Goal: Task Accomplishment & Management: Use online tool/utility

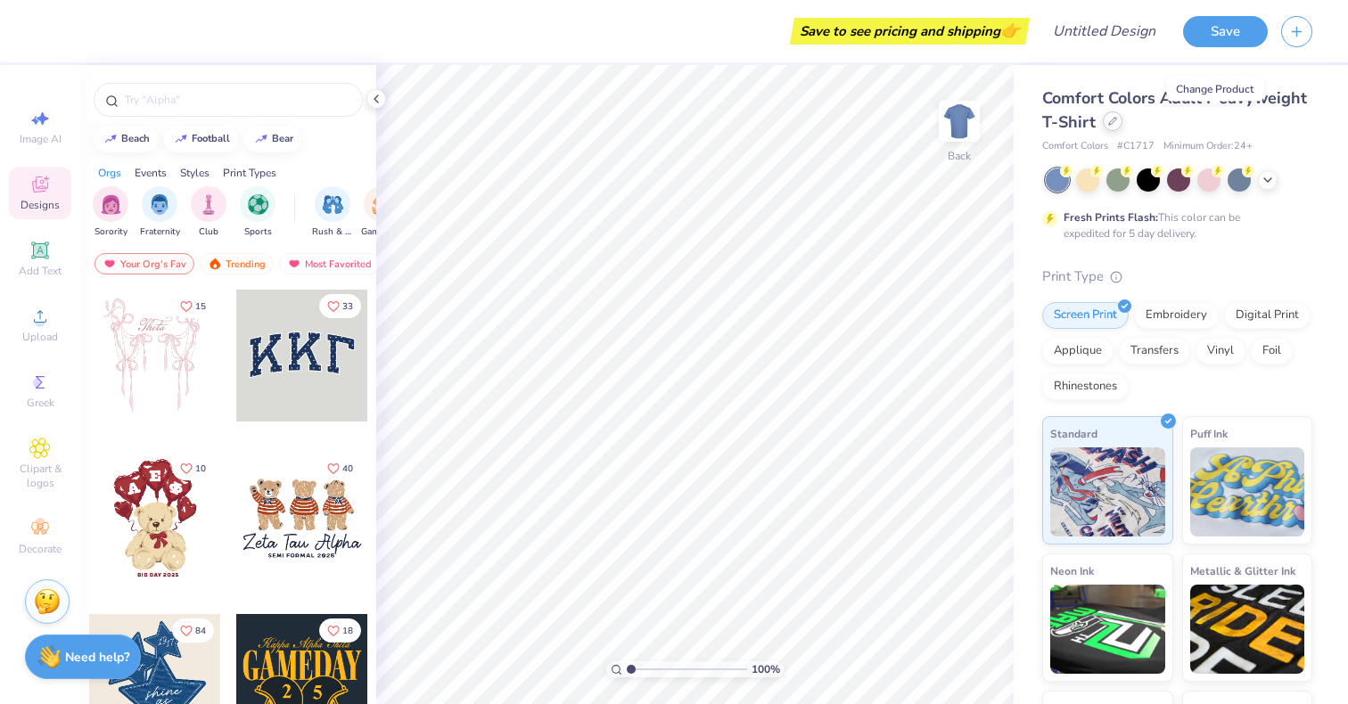
click at [1117, 119] on icon at bounding box center [1112, 121] width 9 height 9
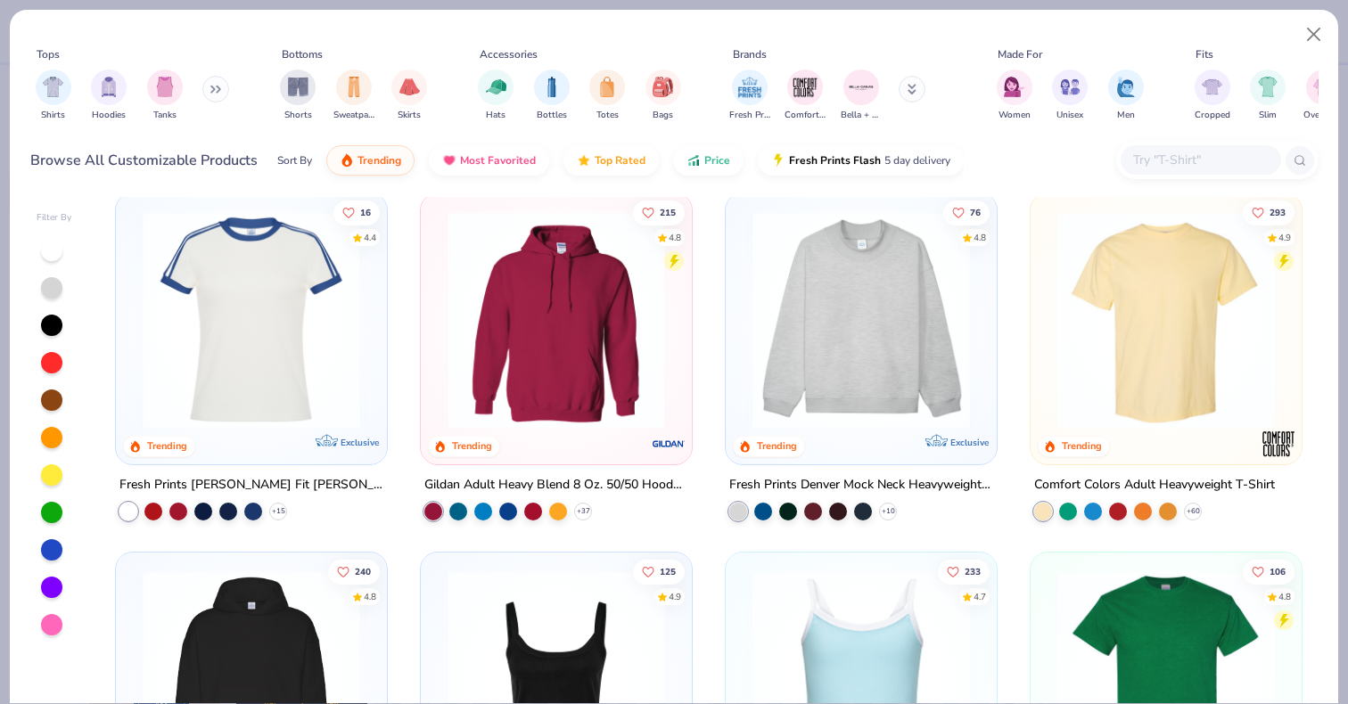
scroll to position [11, 0]
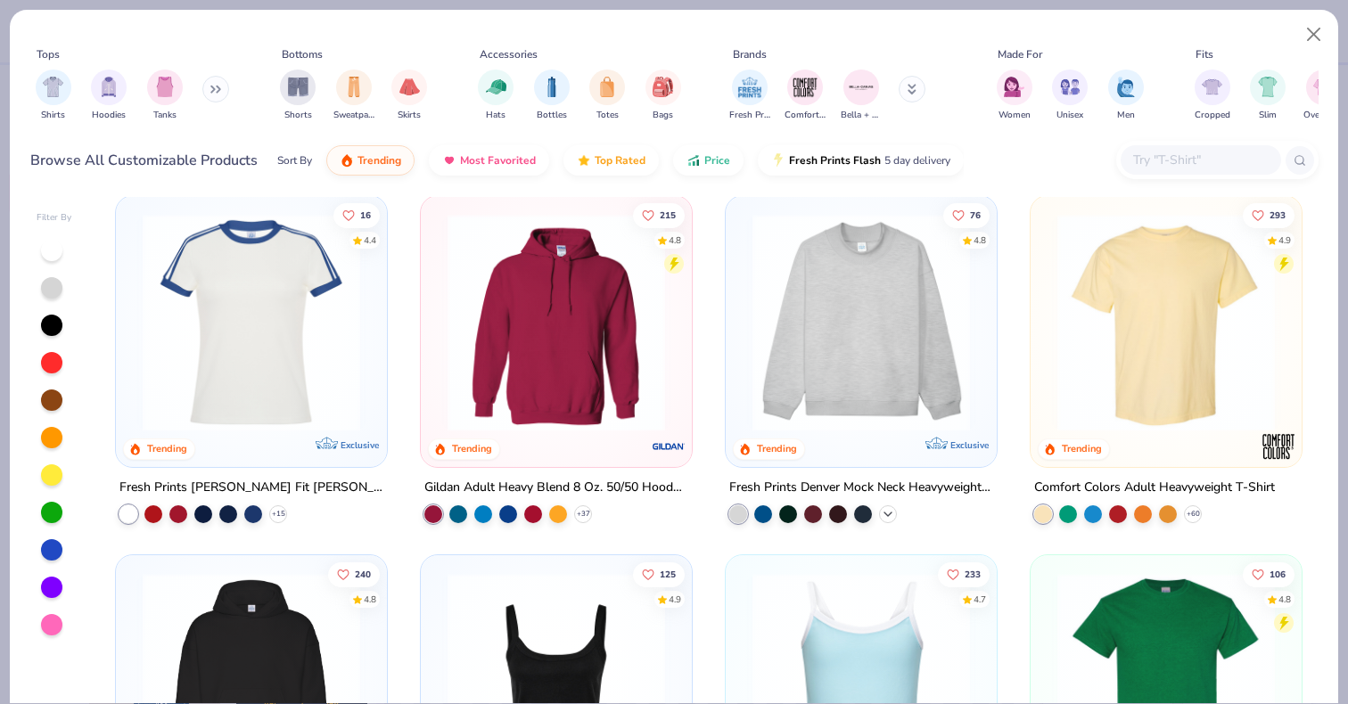
click at [881, 512] on icon at bounding box center [888, 514] width 14 height 14
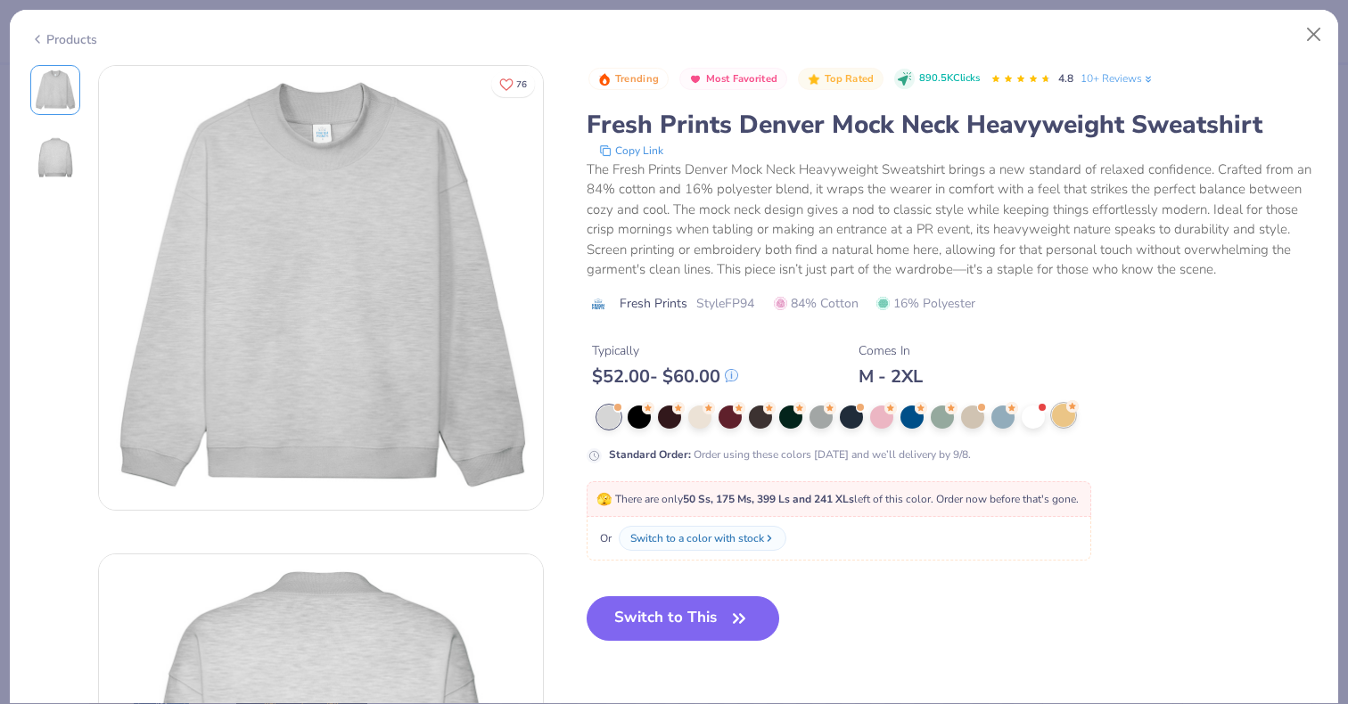
click at [1067, 427] on div at bounding box center [1063, 415] width 23 height 23
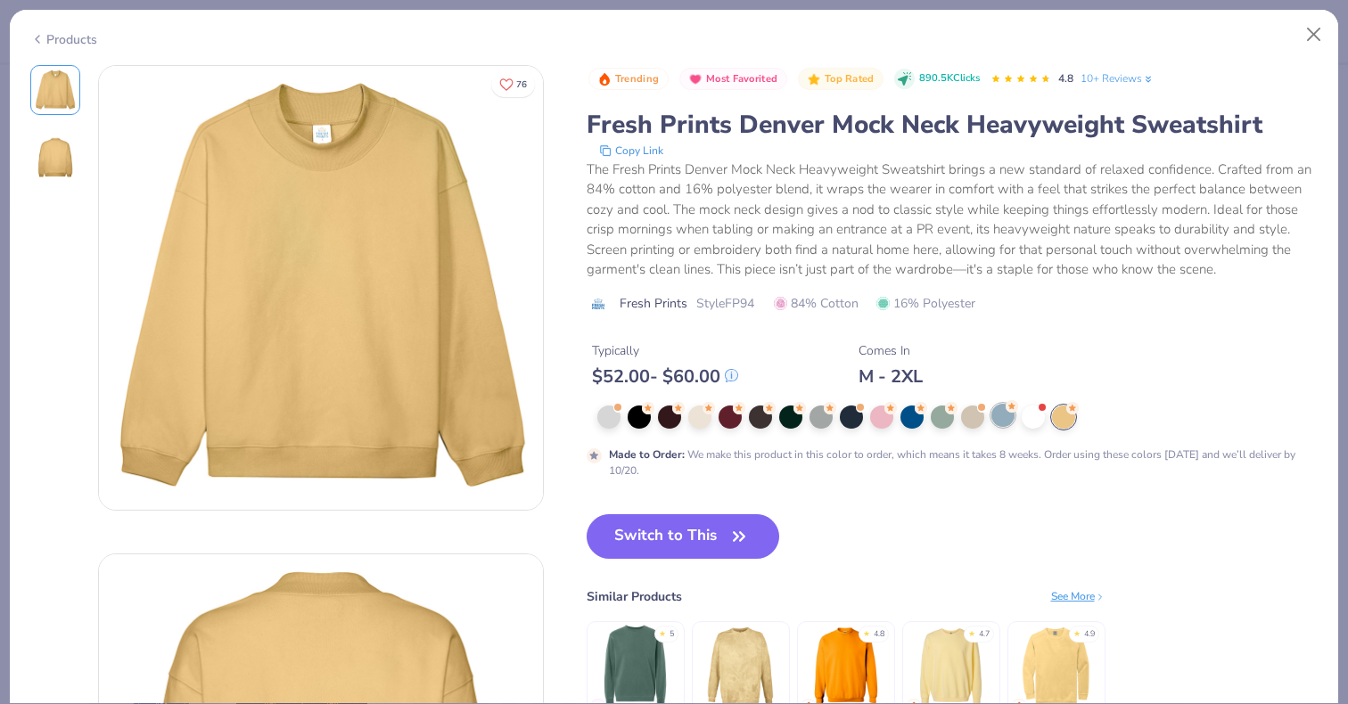
click at [1003, 427] on div at bounding box center [1002, 415] width 23 height 23
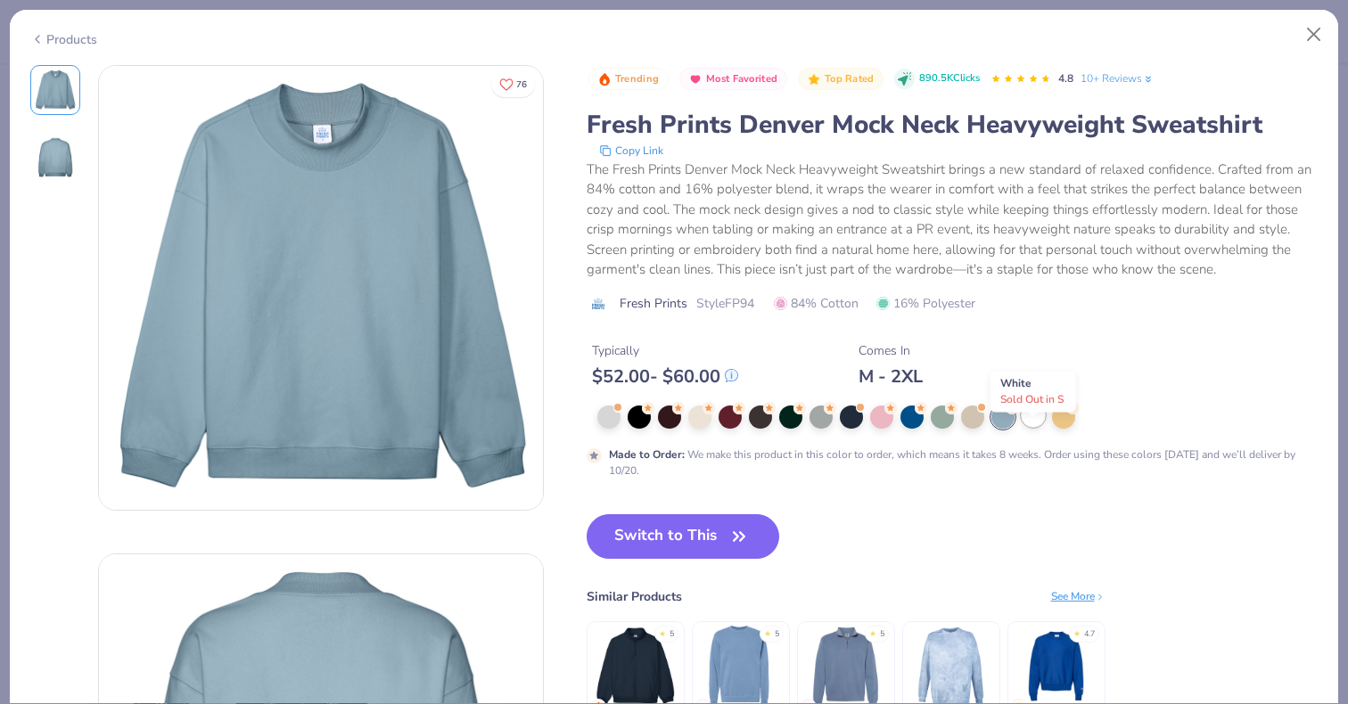
click at [1038, 427] on div at bounding box center [1033, 415] width 23 height 23
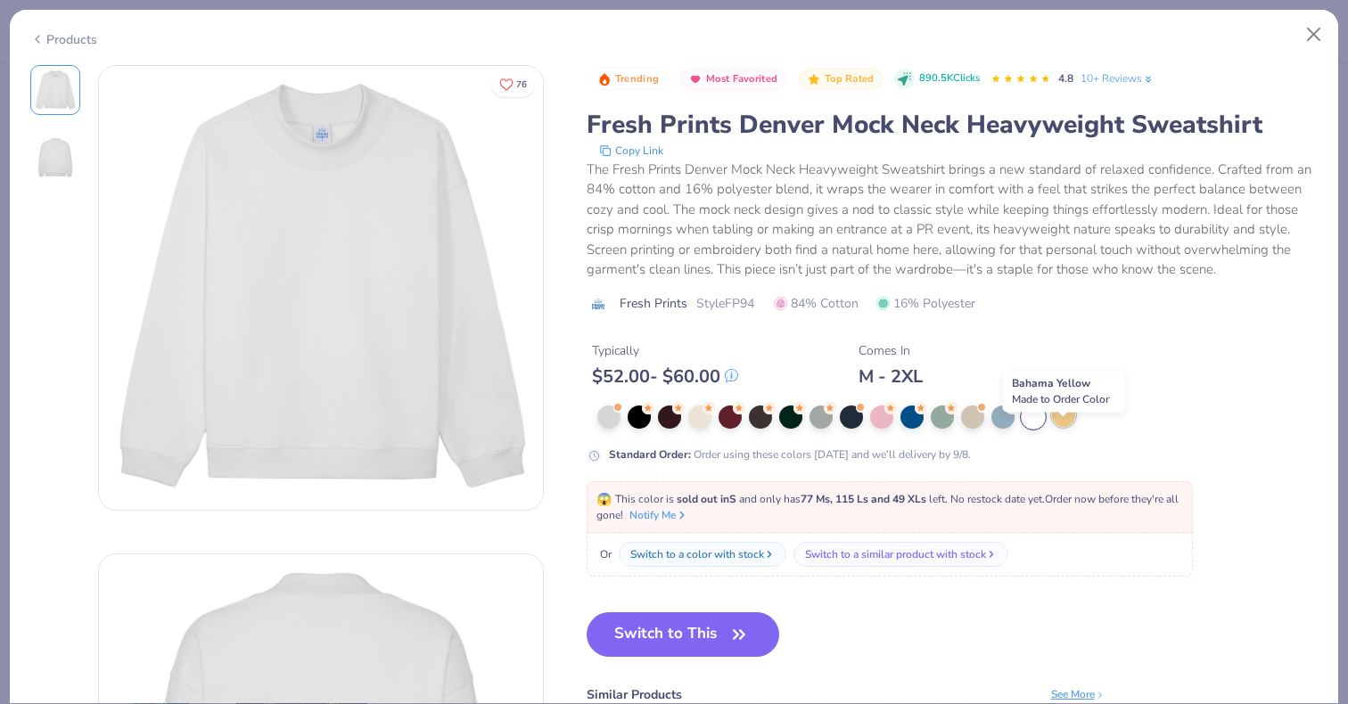
click at [1069, 427] on div at bounding box center [1063, 415] width 23 height 23
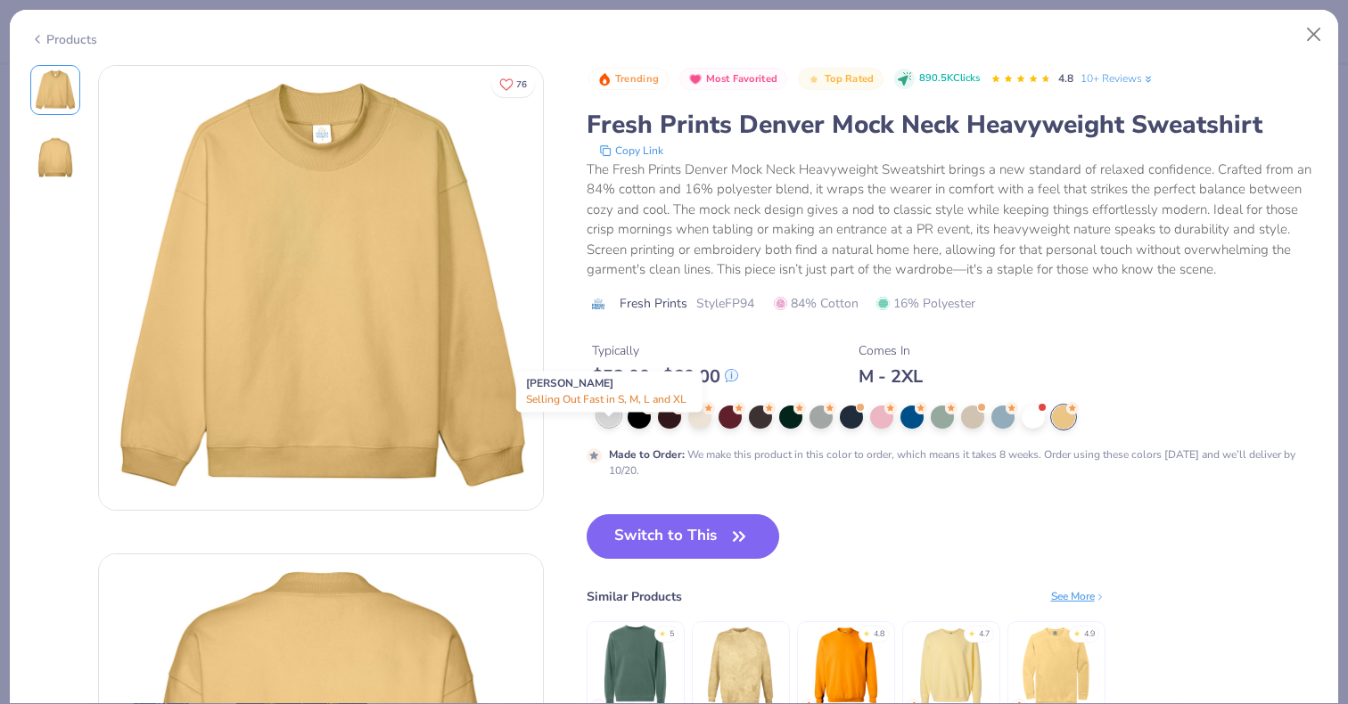
click at [614, 427] on div at bounding box center [608, 415] width 23 height 23
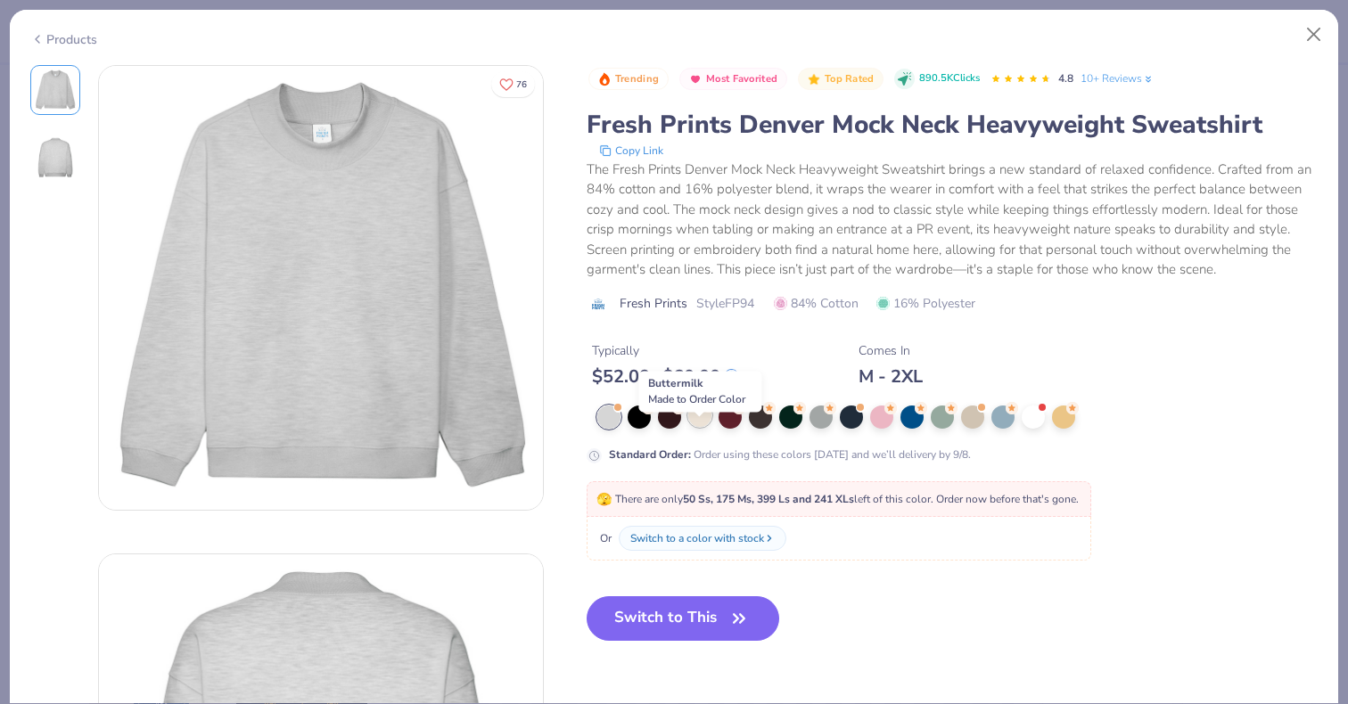
click at [701, 427] on div at bounding box center [699, 415] width 23 height 23
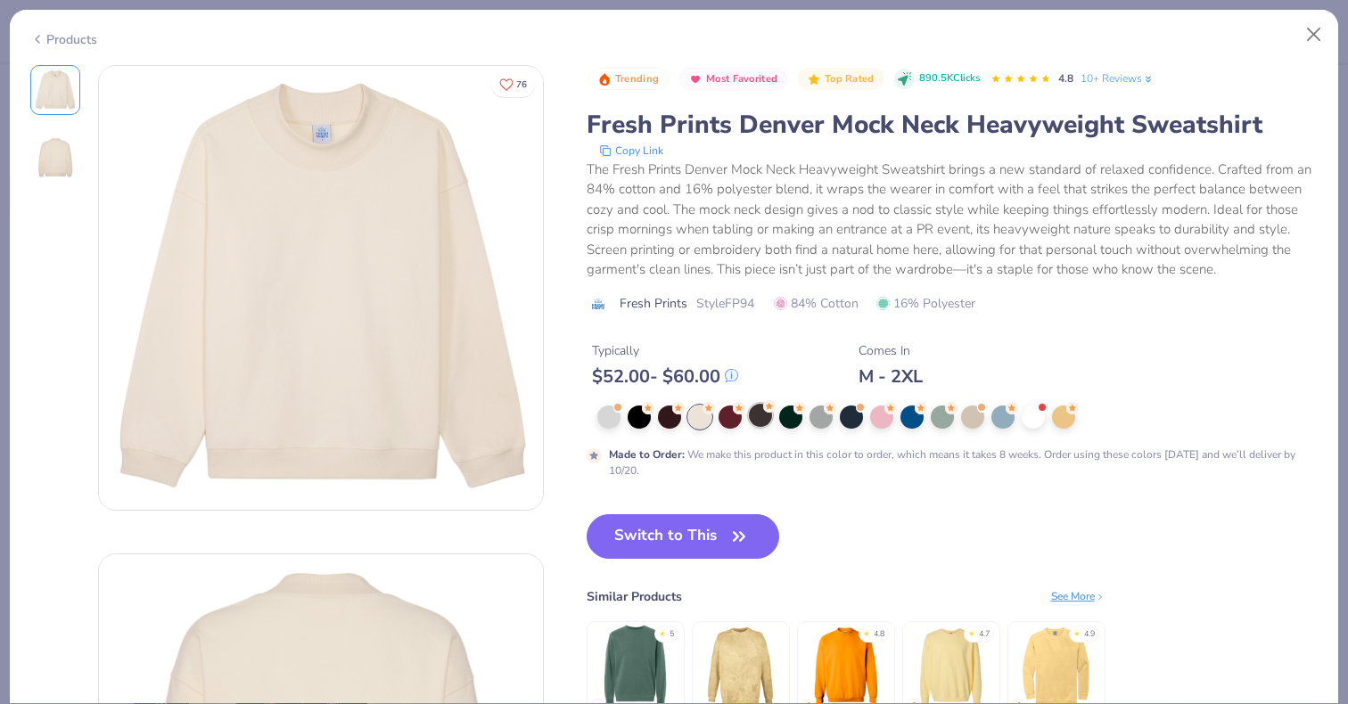
click at [761, 427] on div at bounding box center [760, 415] width 23 height 23
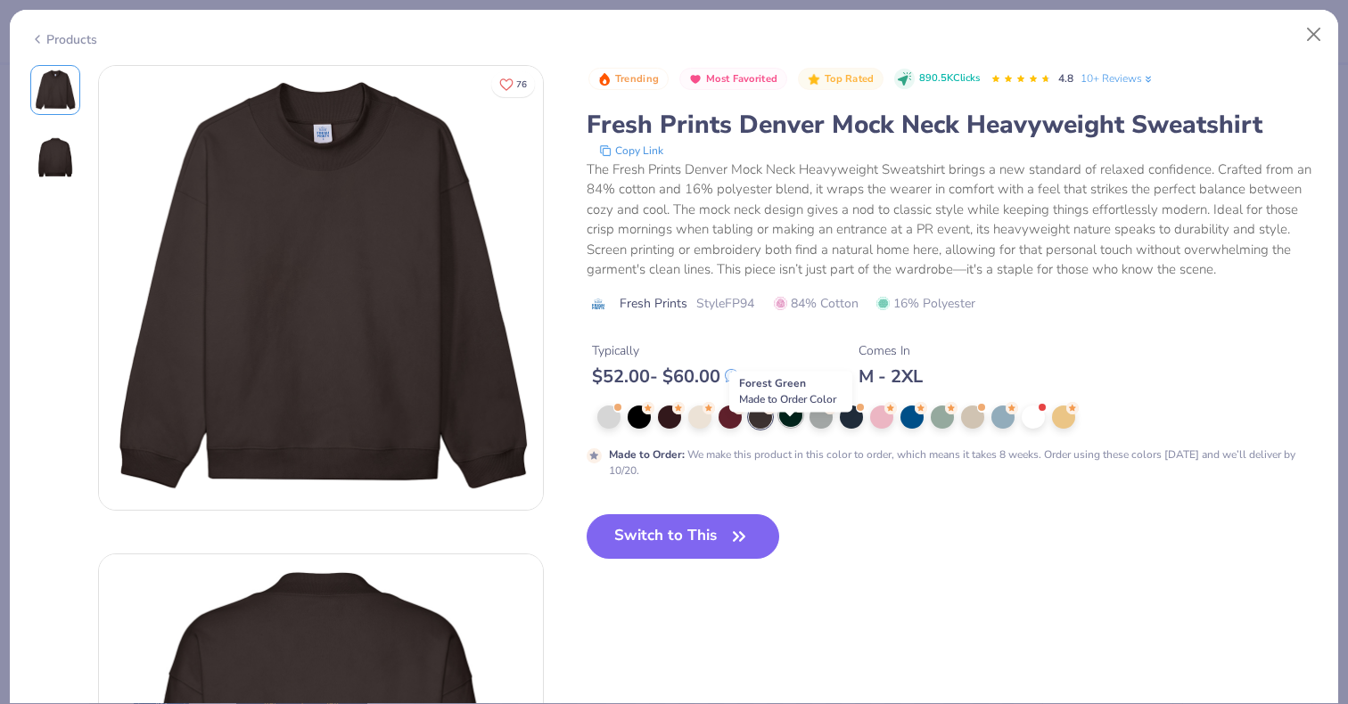
click at [792, 427] on div at bounding box center [790, 415] width 23 height 23
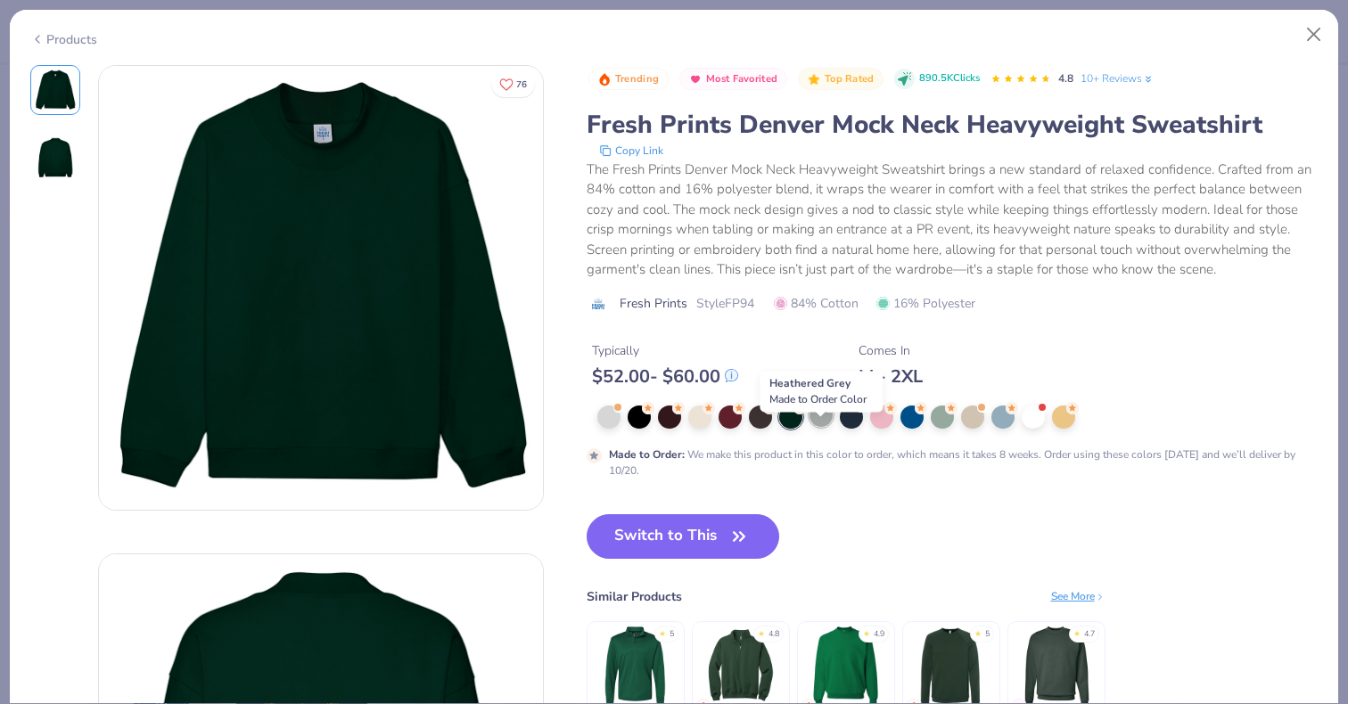
click at [826, 427] on div at bounding box center [821, 415] width 23 height 23
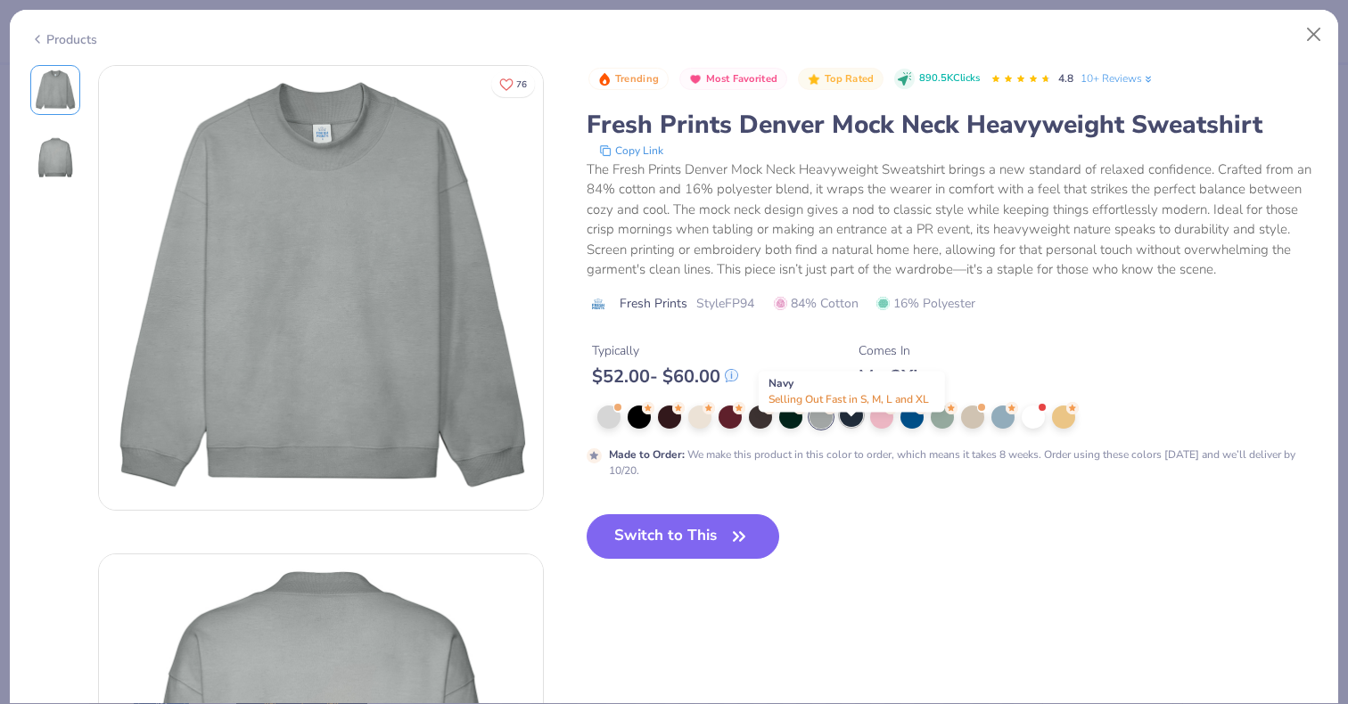
click at [857, 427] on div at bounding box center [851, 415] width 23 height 23
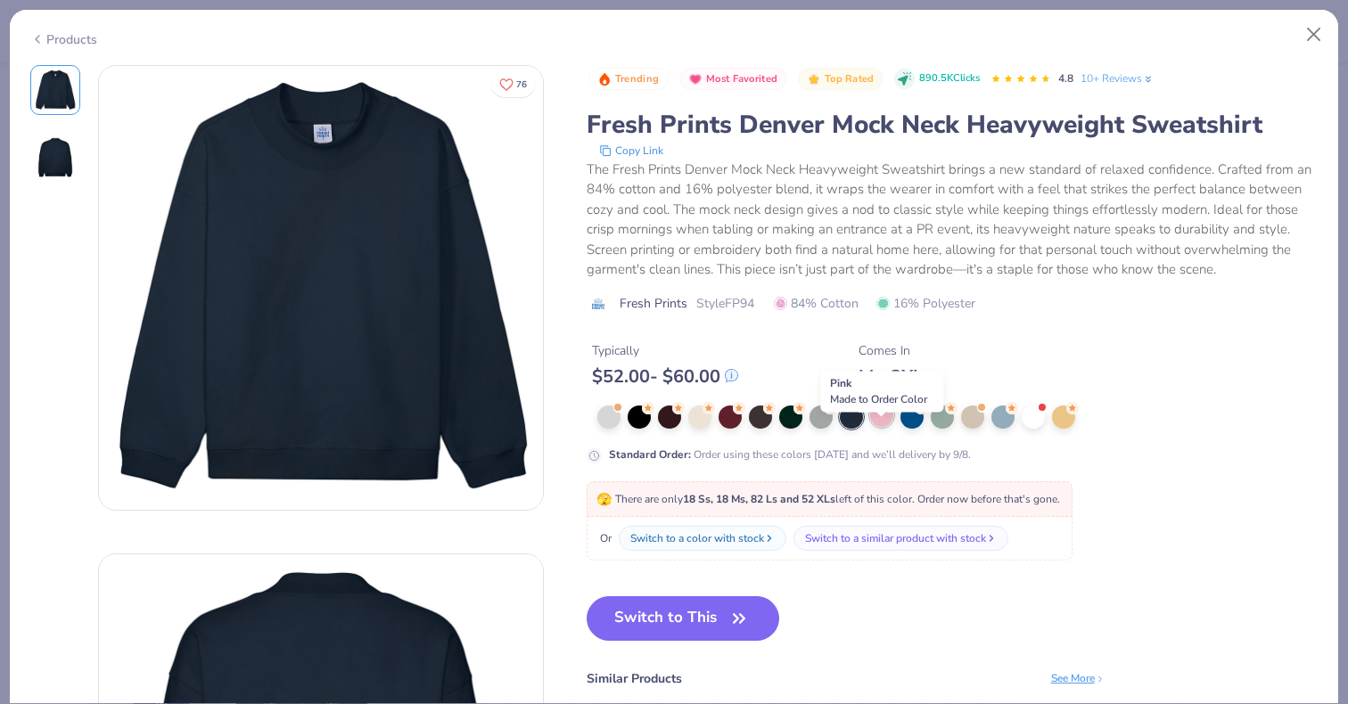
click at [884, 427] on div at bounding box center [881, 415] width 23 height 23
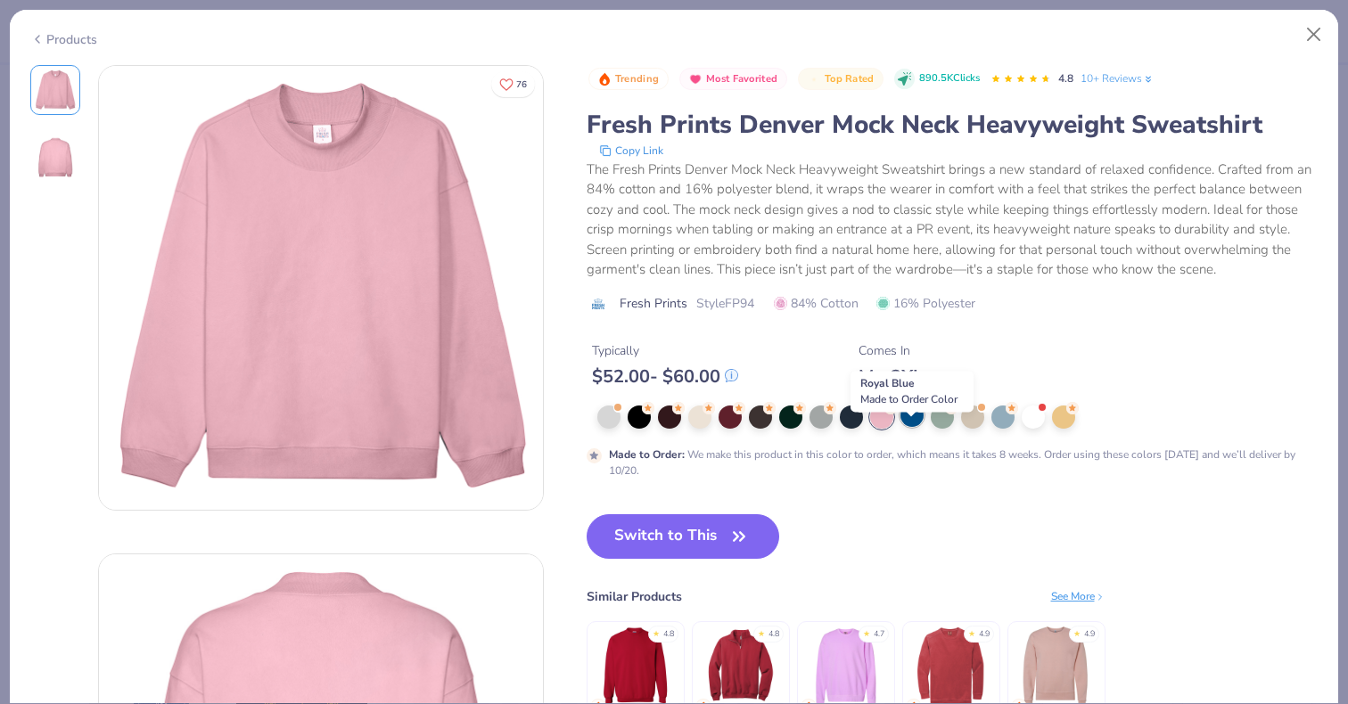
click at [909, 427] on div at bounding box center [911, 415] width 23 height 23
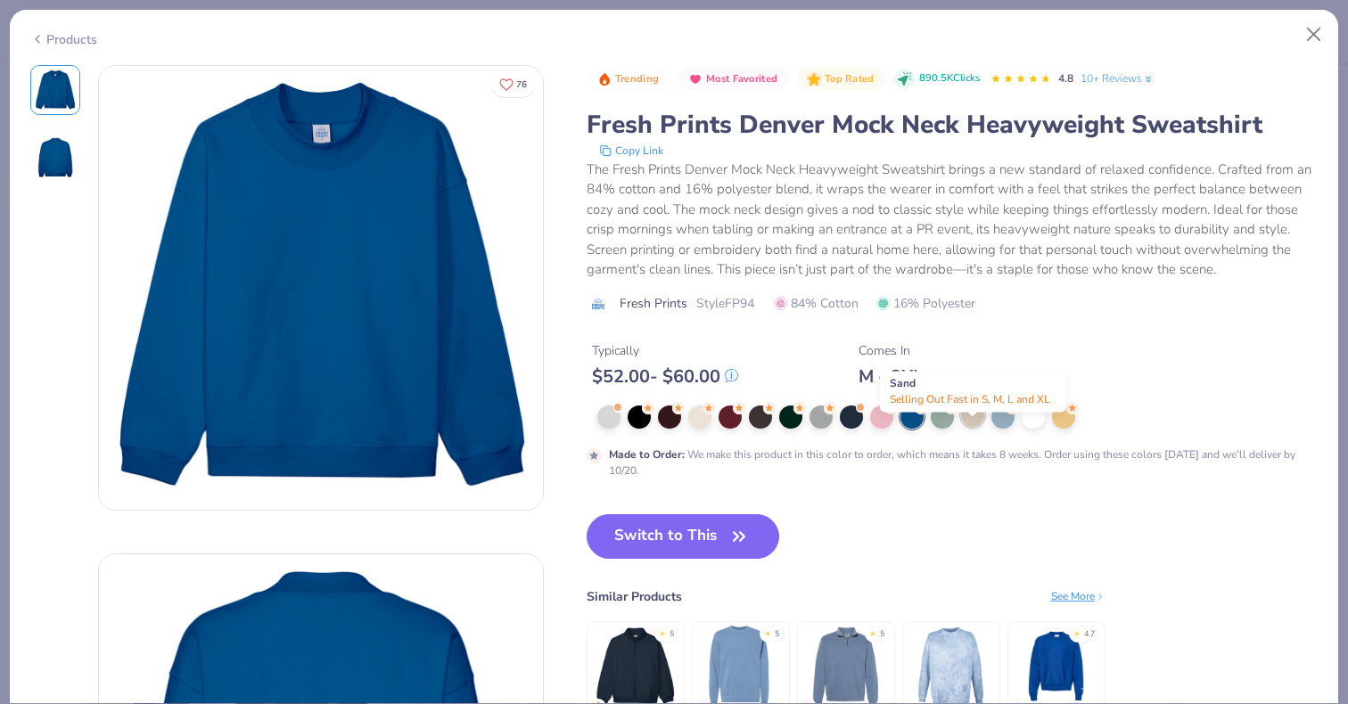
click at [969, 427] on div at bounding box center [972, 415] width 23 height 23
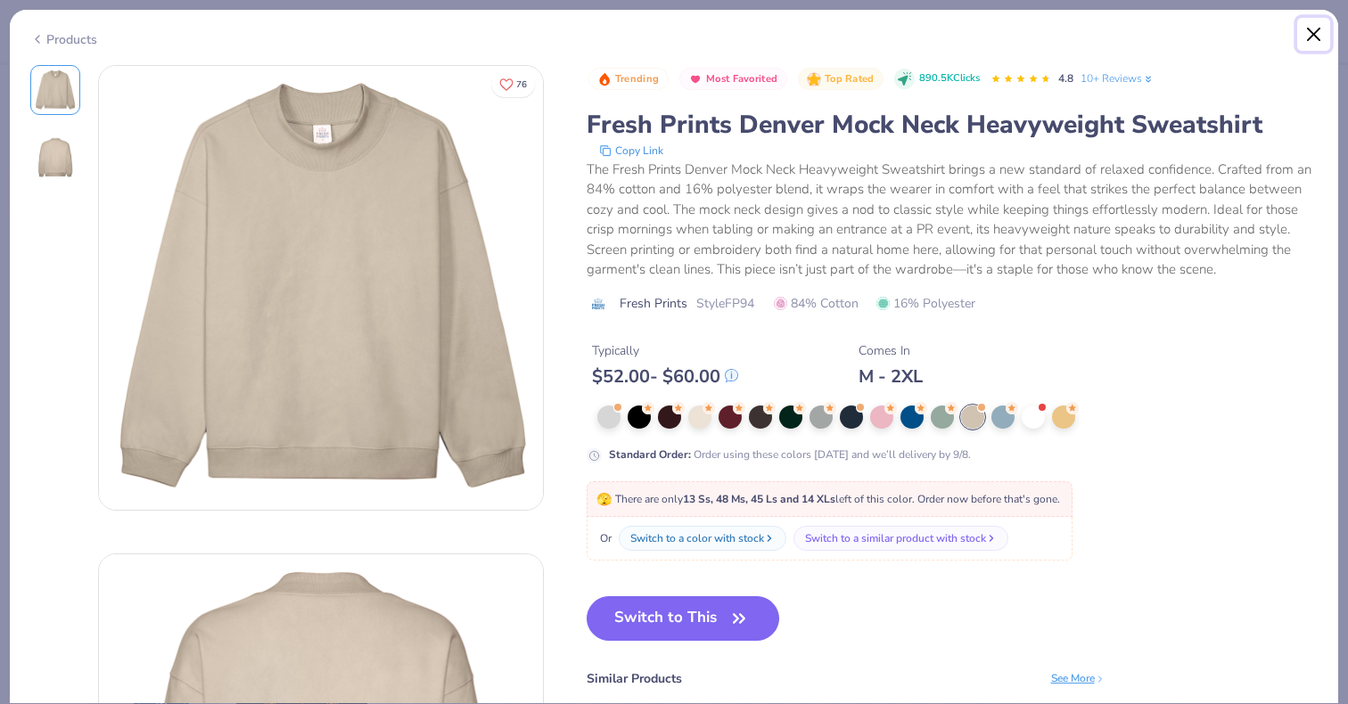
click at [1304, 40] on button "Close" at bounding box center [1314, 35] width 34 height 34
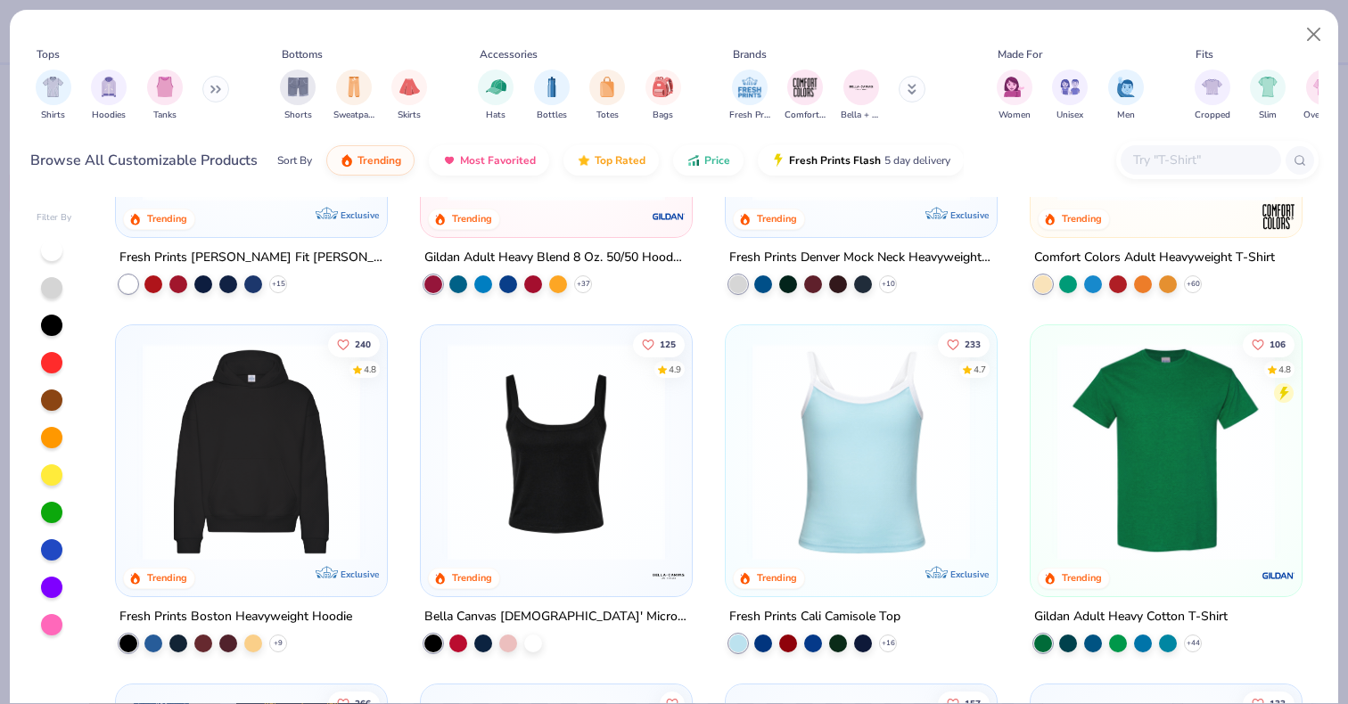
scroll to position [246, 0]
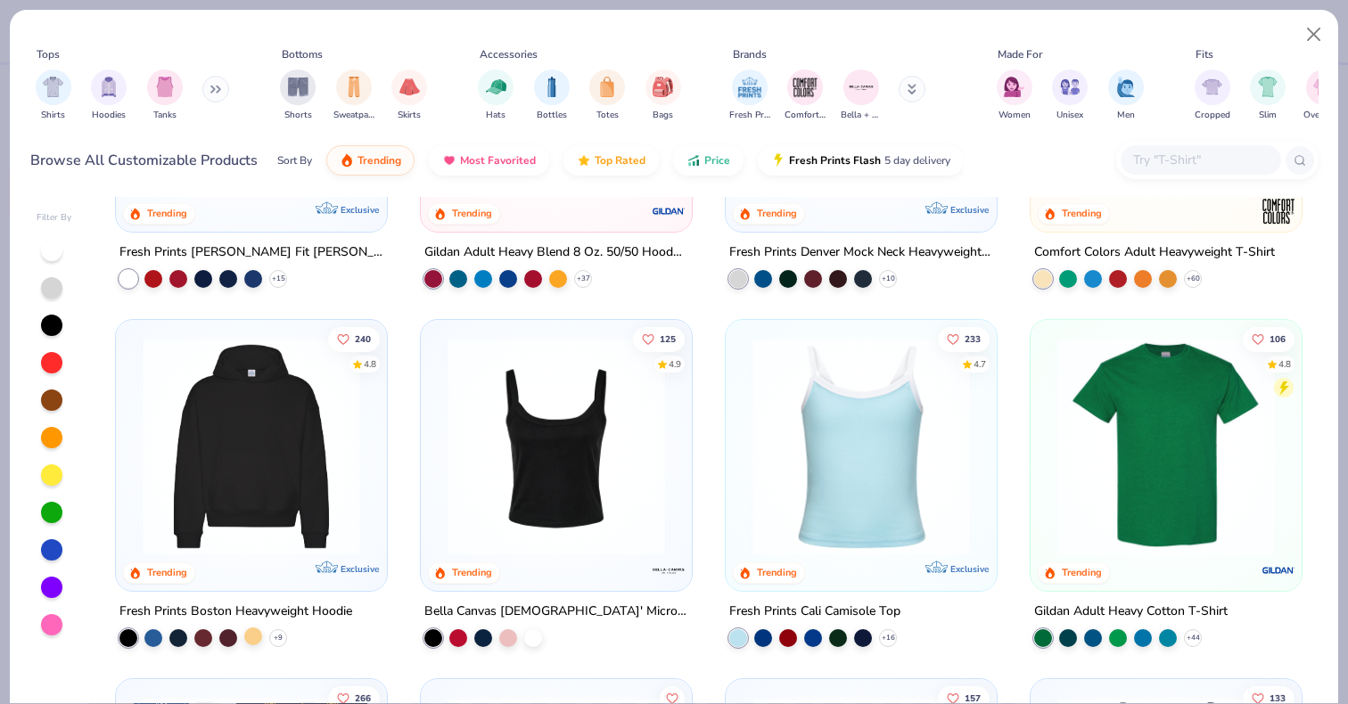
click at [244, 637] on div at bounding box center [253, 636] width 18 height 18
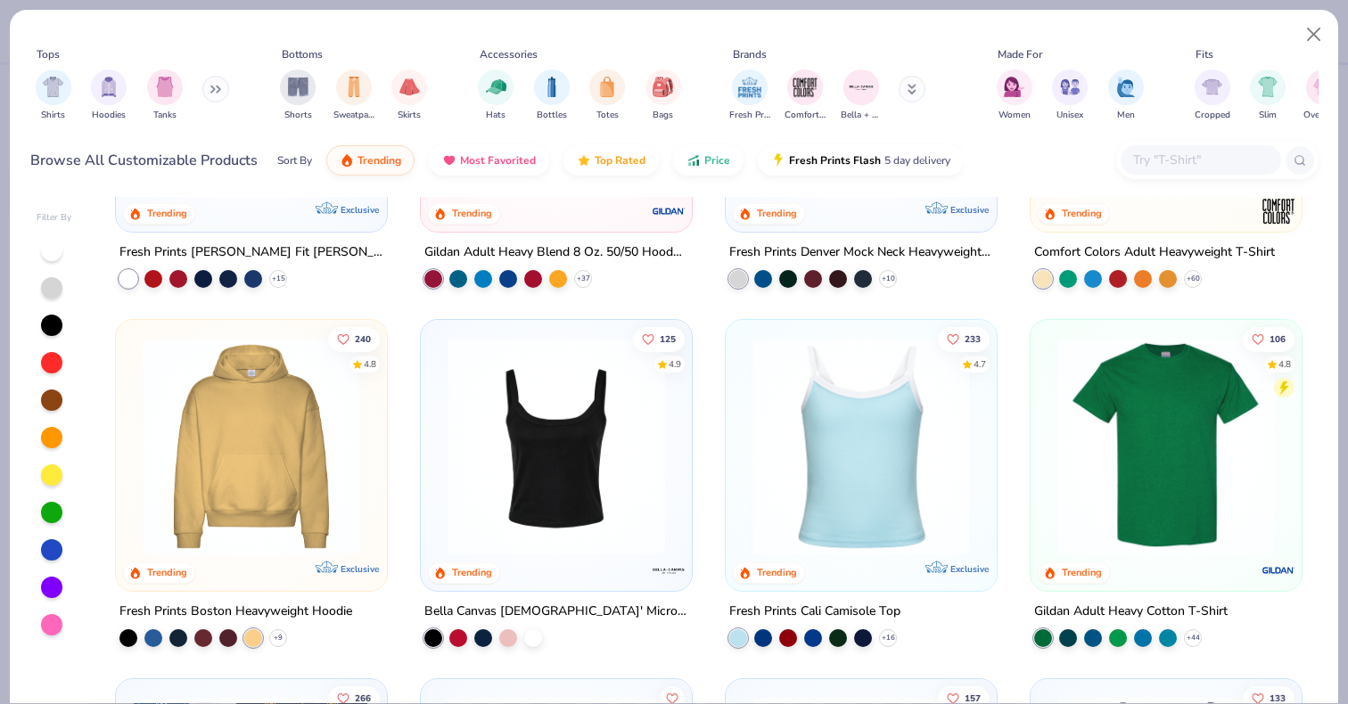
click at [325, 564] on icon at bounding box center [327, 567] width 22 height 12
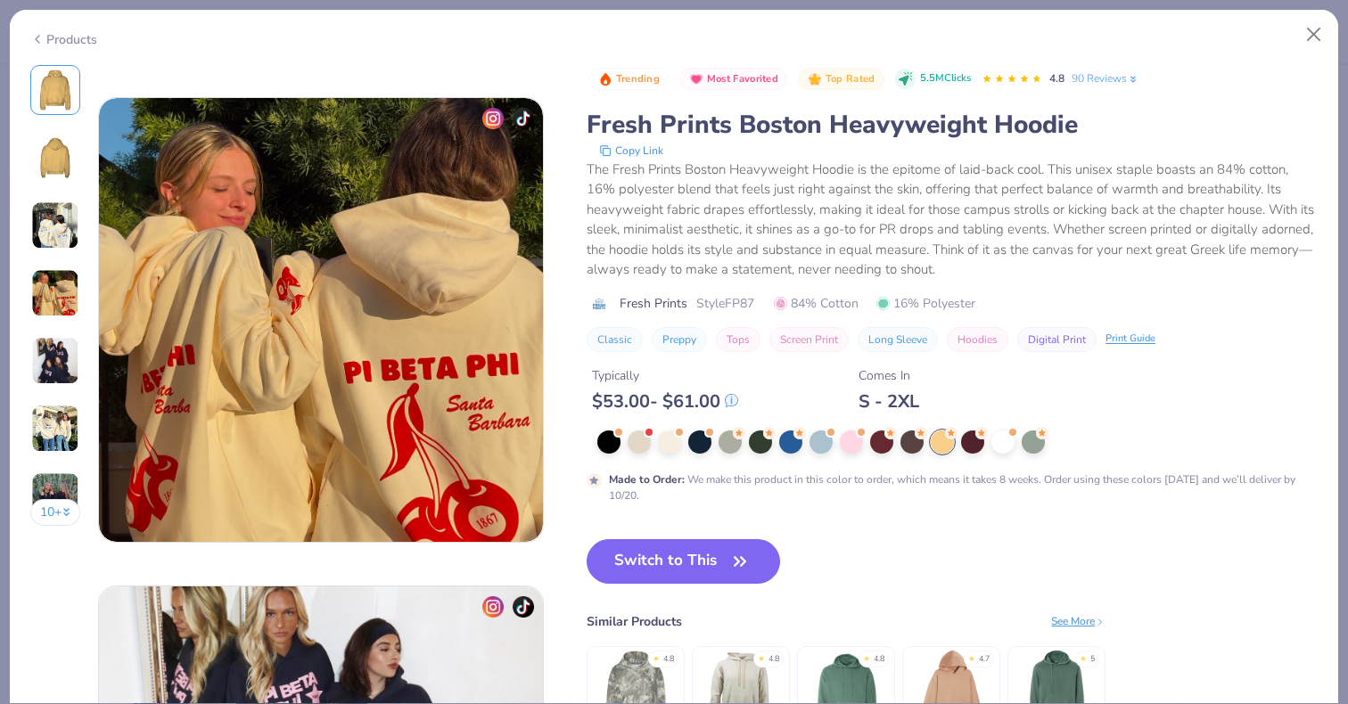
scroll to position [1434, 0]
click at [357, 336] on img at bounding box center [321, 320] width 444 height 444
click at [496, 119] on img at bounding box center [492, 118] width 21 height 21
click at [521, 115] on img at bounding box center [523, 118] width 21 height 21
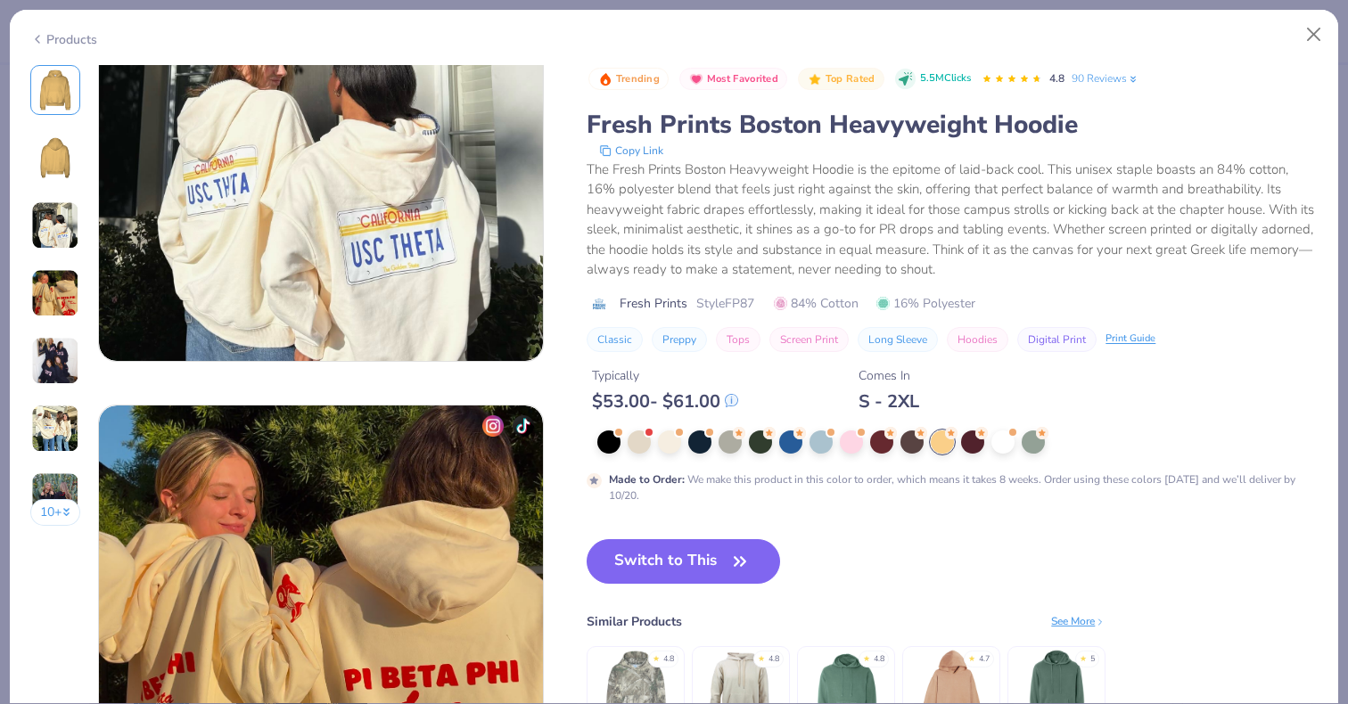
scroll to position [1112, 0]
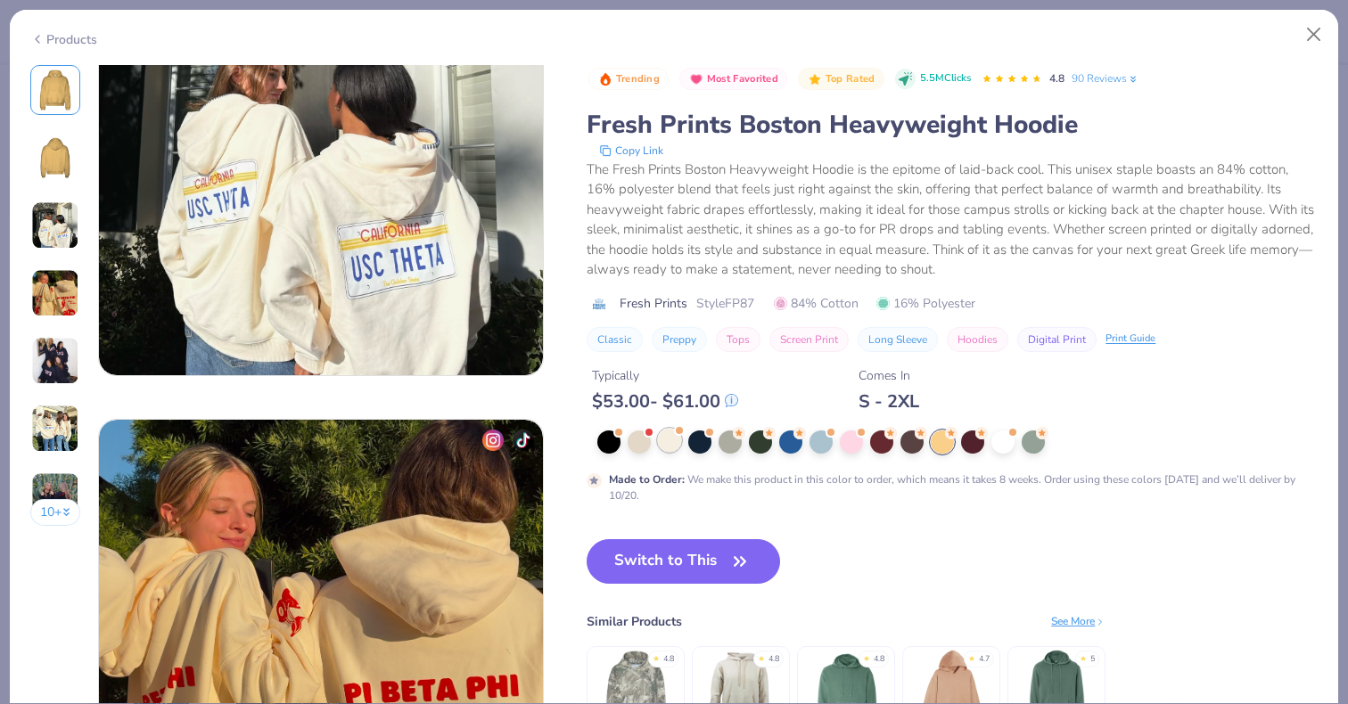
click at [667, 440] on div at bounding box center [669, 440] width 23 height 23
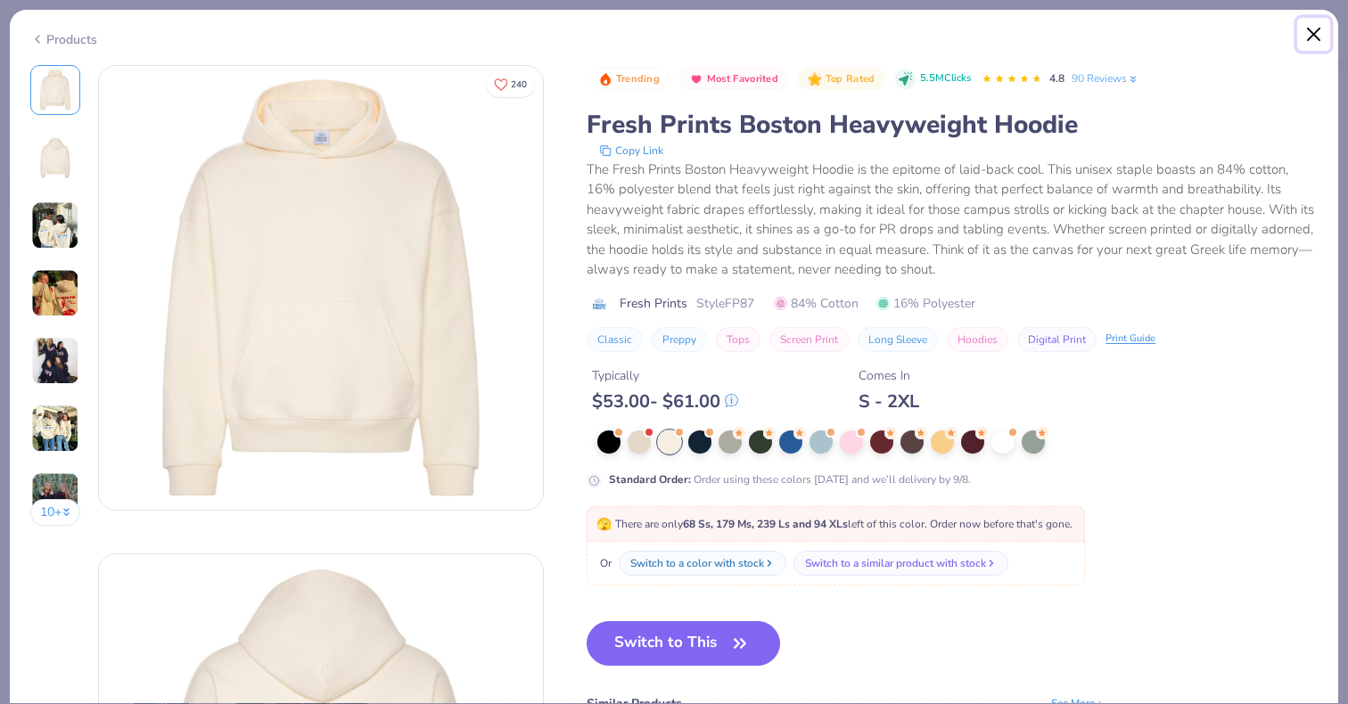
click at [1312, 28] on button "Close" at bounding box center [1314, 35] width 34 height 34
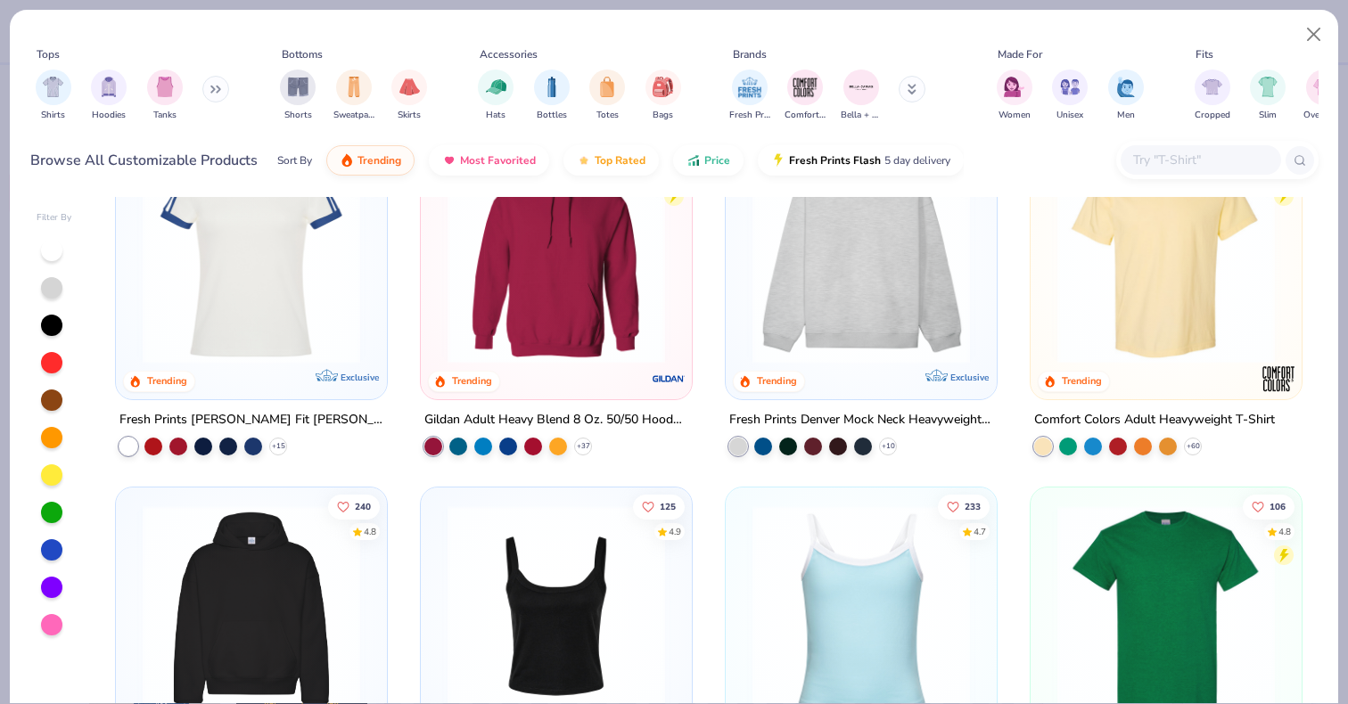
scroll to position [4, 0]
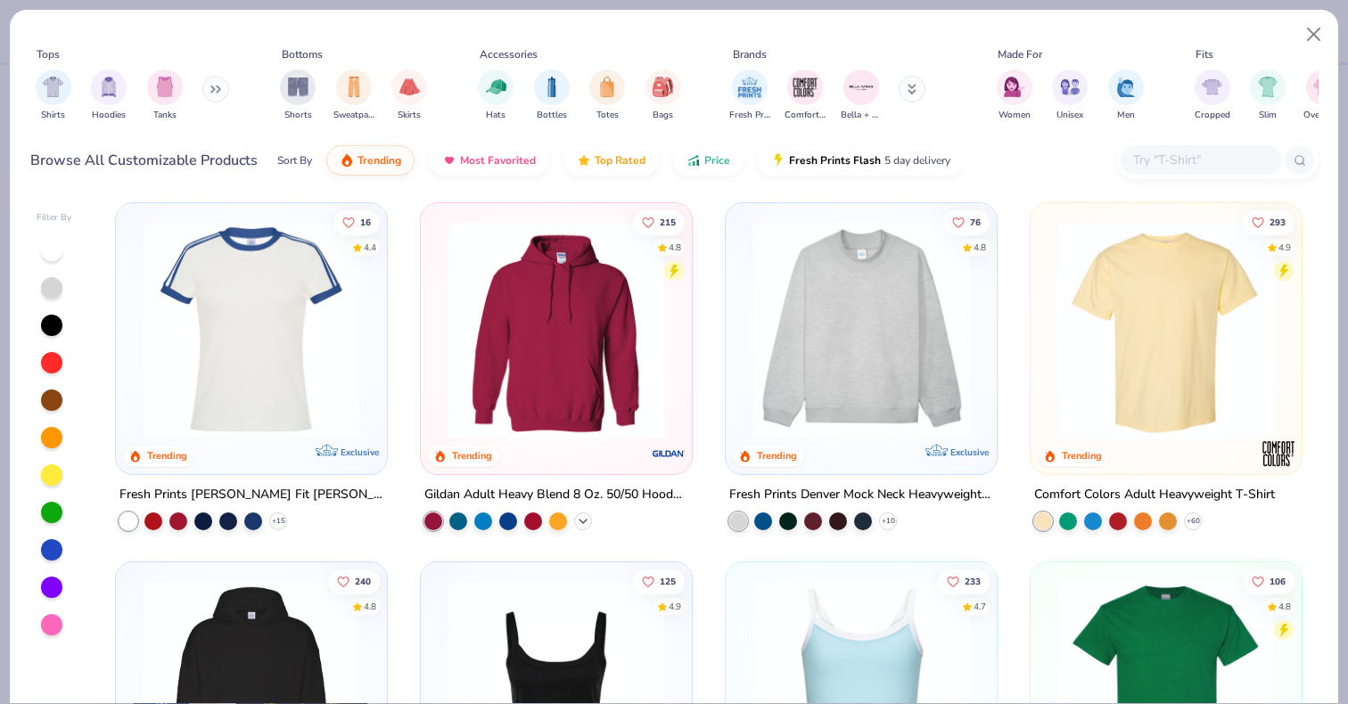
click at [579, 519] on icon at bounding box center [583, 521] width 14 height 14
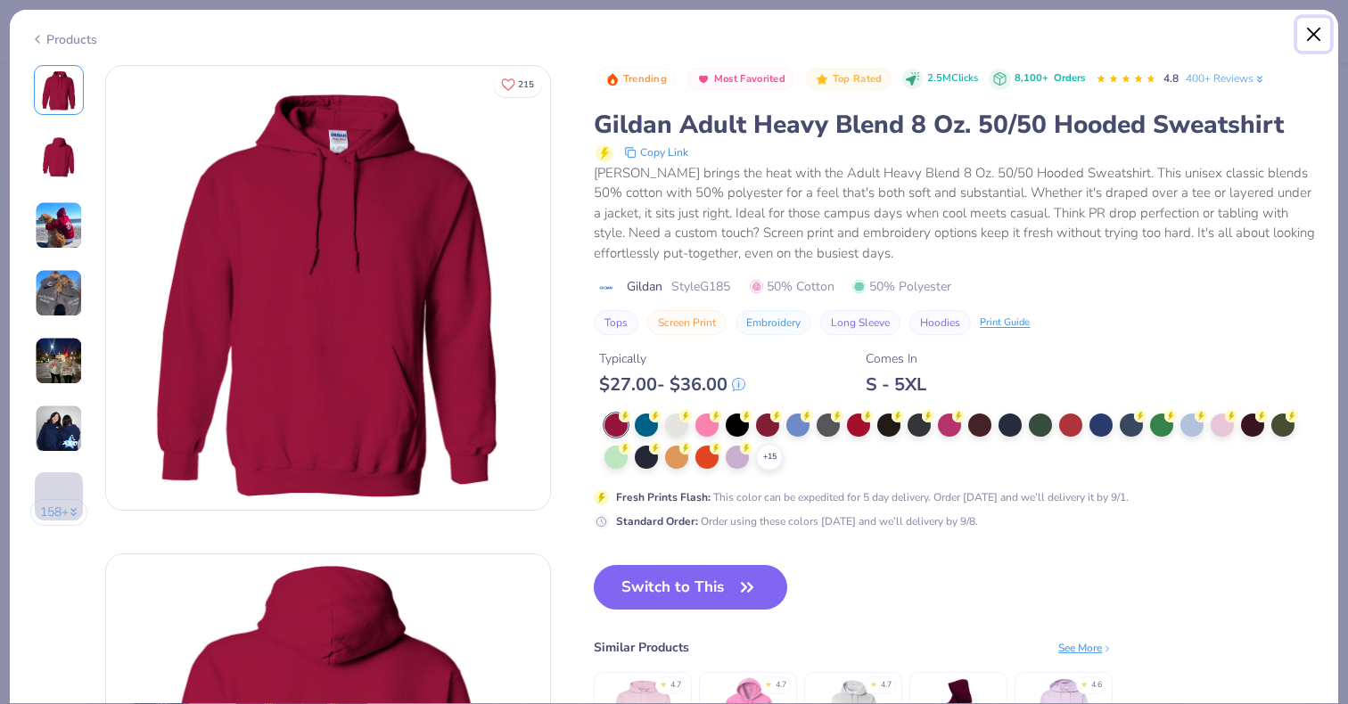
click at [1313, 21] on button "Close" at bounding box center [1314, 35] width 34 height 34
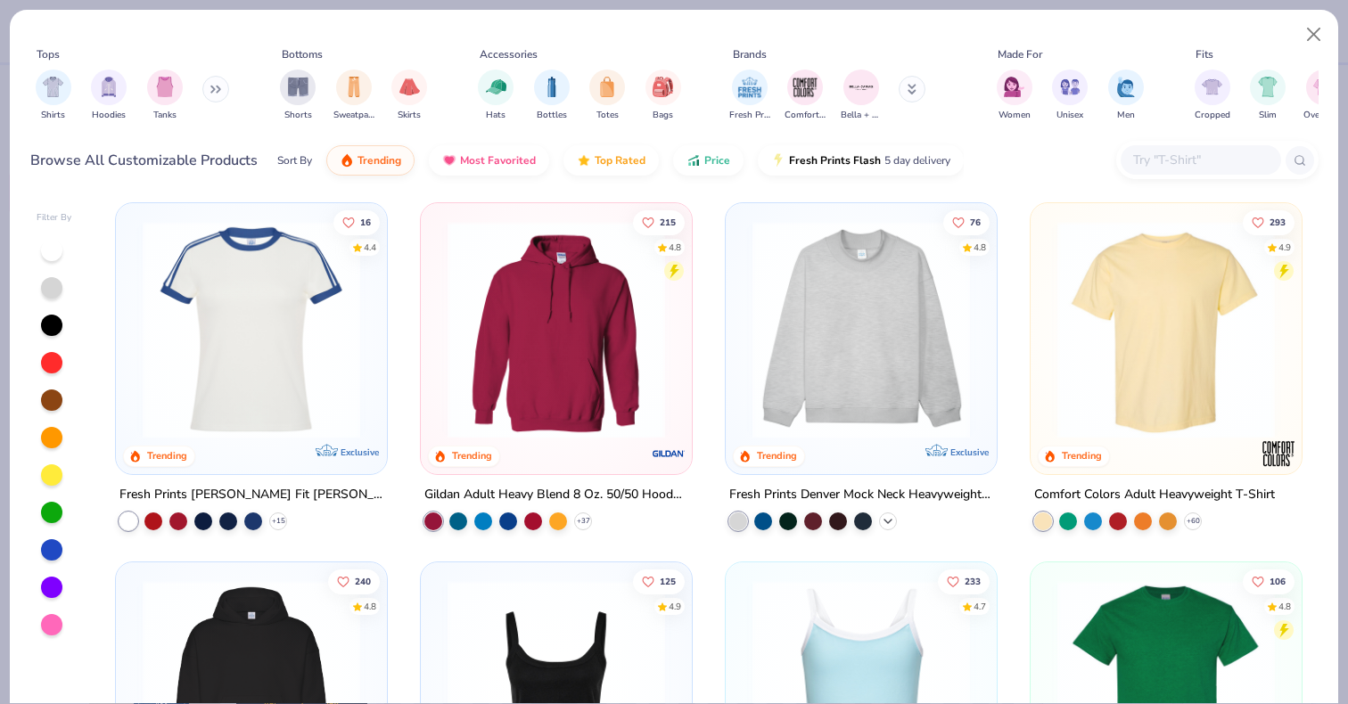
click at [884, 517] on icon at bounding box center [888, 521] width 14 height 14
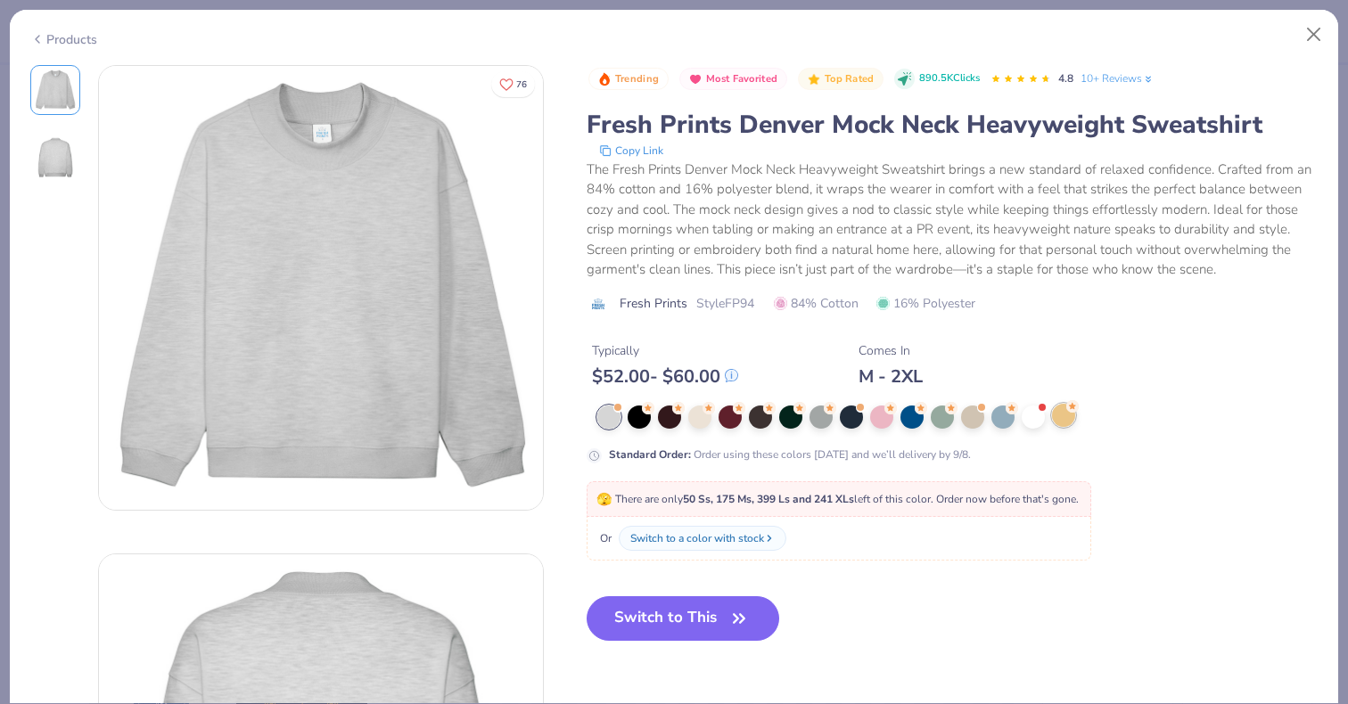
click at [1064, 427] on div at bounding box center [1063, 415] width 23 height 23
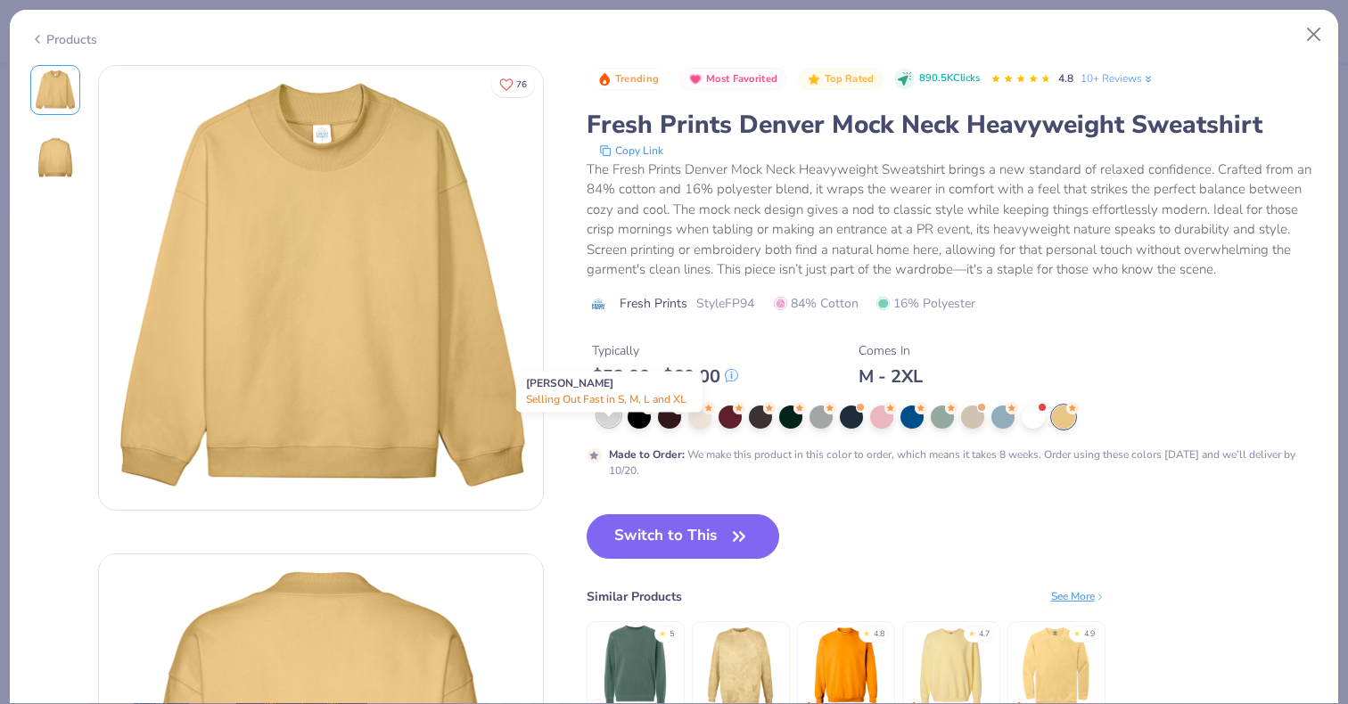
click at [613, 427] on div at bounding box center [608, 415] width 23 height 23
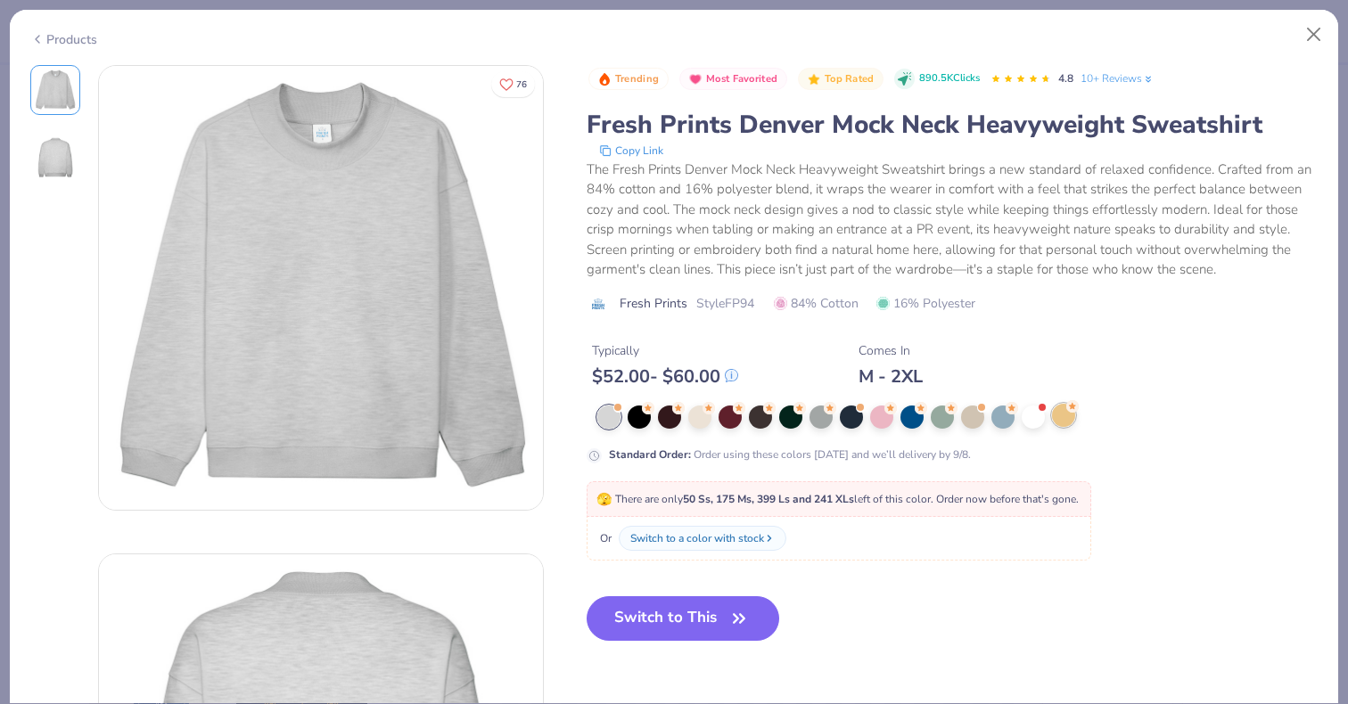
click at [654, 415] on circle at bounding box center [648, 408] width 12 height 12
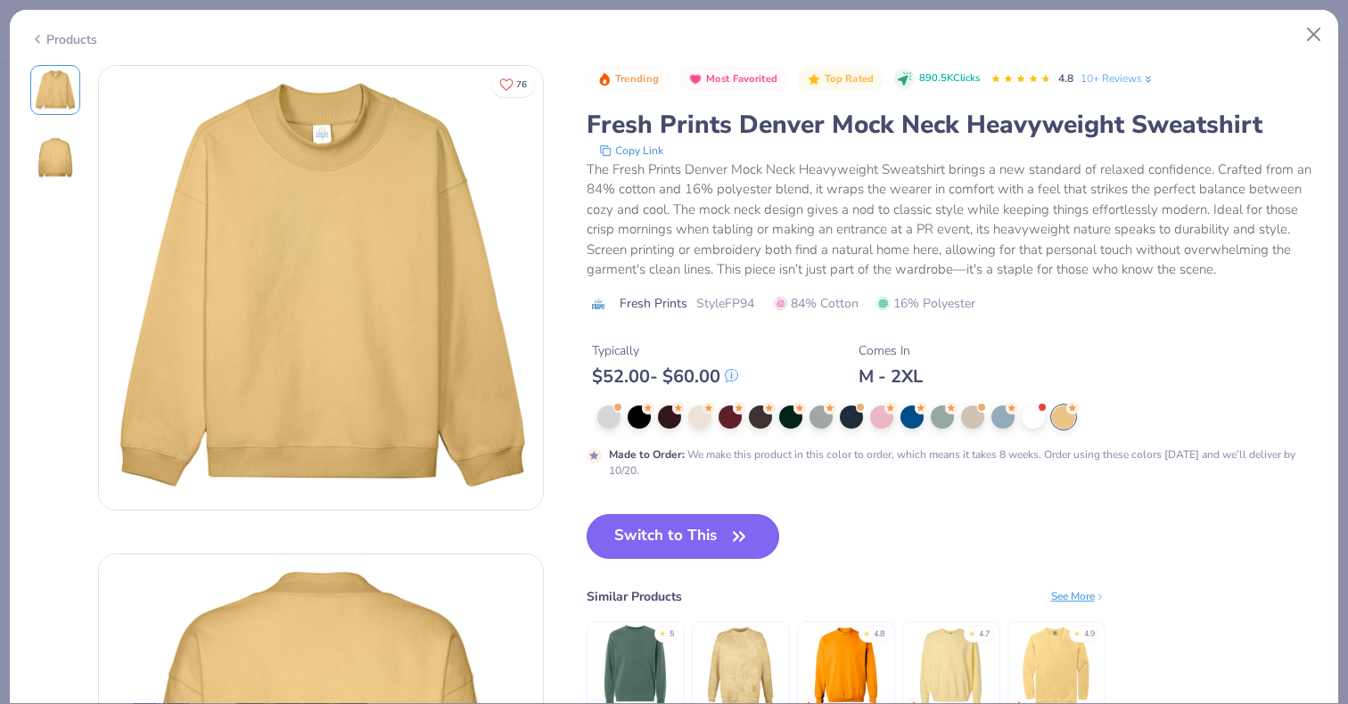
click at [678, 559] on button "Switch to This" at bounding box center [683, 536] width 193 height 45
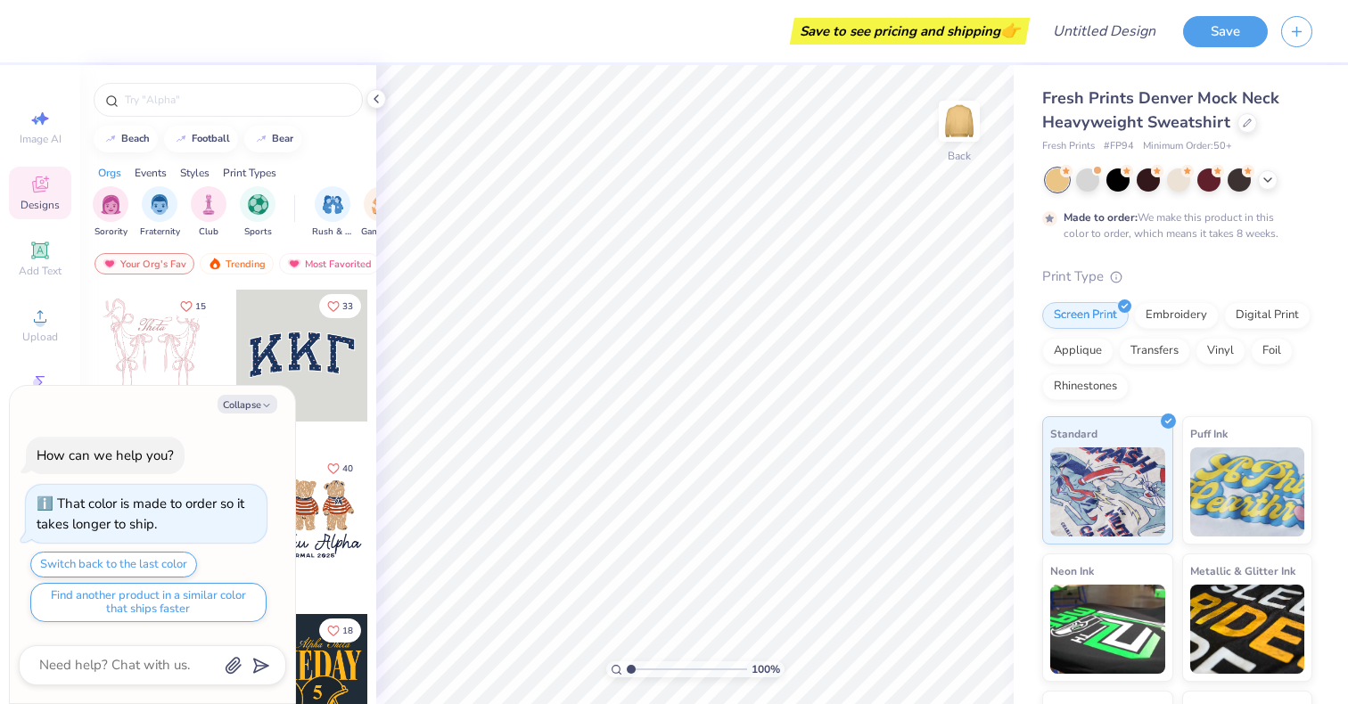
click at [256, 393] on div "Collapse How can we help you? That color is made to order so it takes longer to…" at bounding box center [152, 545] width 285 height 318
click at [257, 397] on button "Collapse" at bounding box center [248, 404] width 60 height 19
type textarea "x"
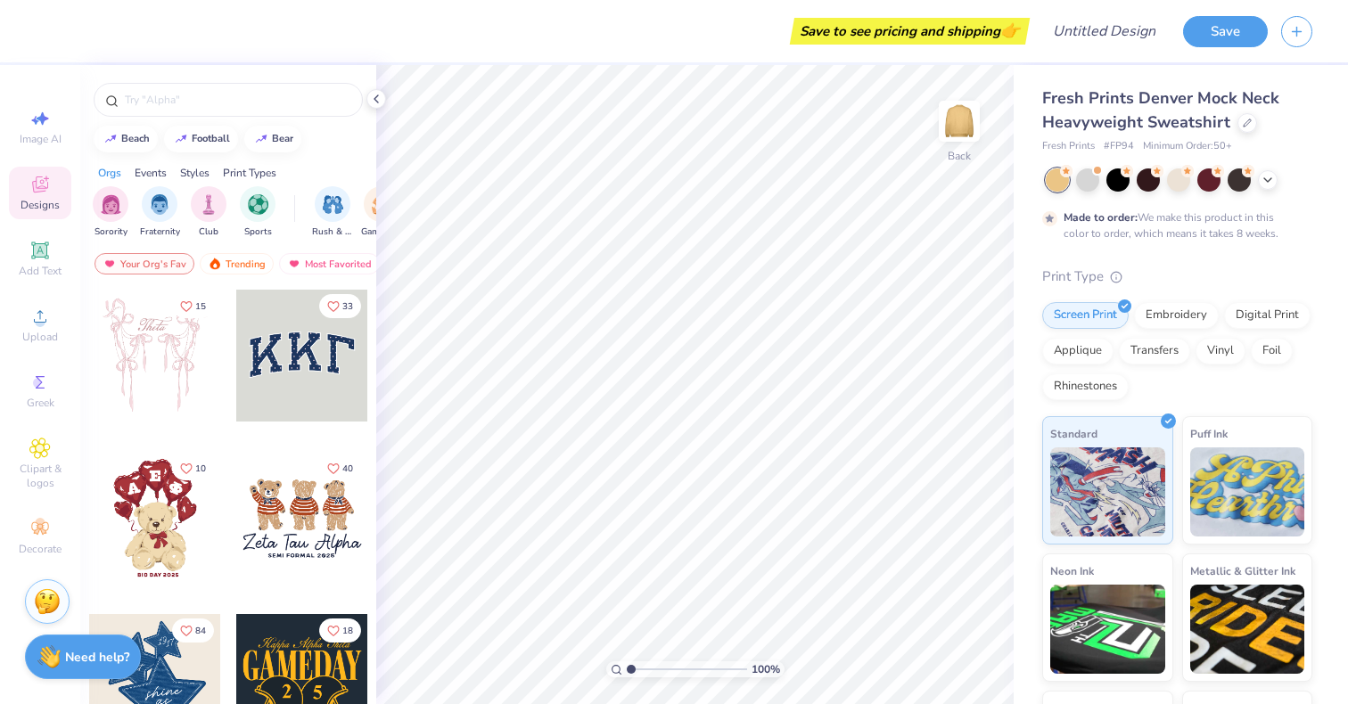
click at [302, 343] on div at bounding box center [302, 356] width 132 height 132
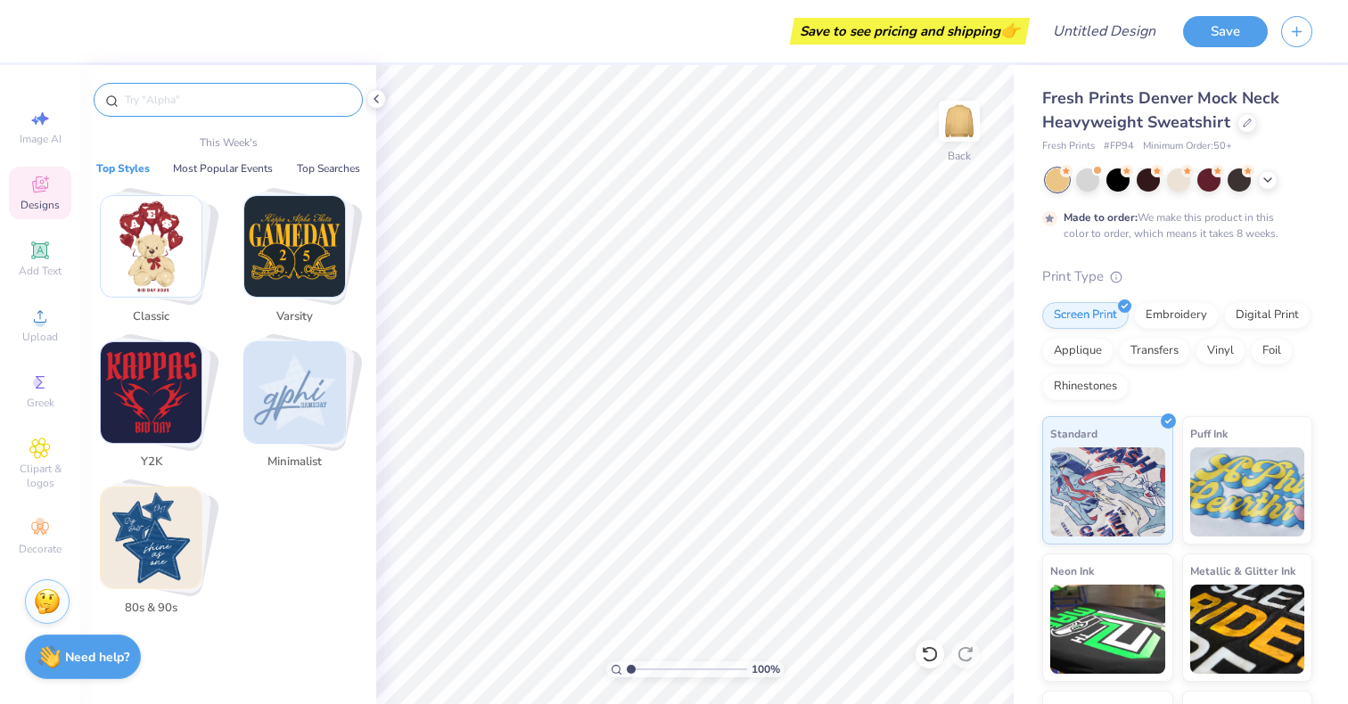
click at [144, 103] on input "text" at bounding box center [237, 100] width 228 height 18
click at [144, 97] on input "text" at bounding box center [237, 100] width 228 height 18
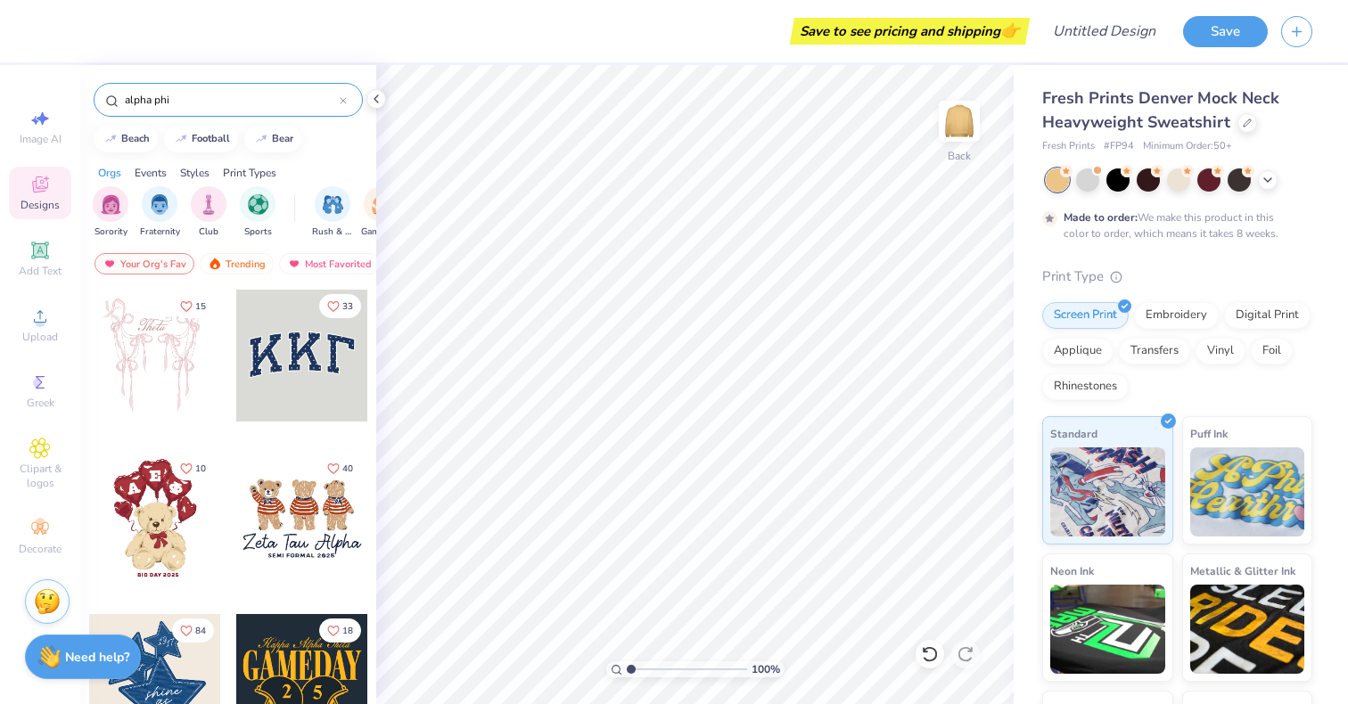
type input "alpha phi"
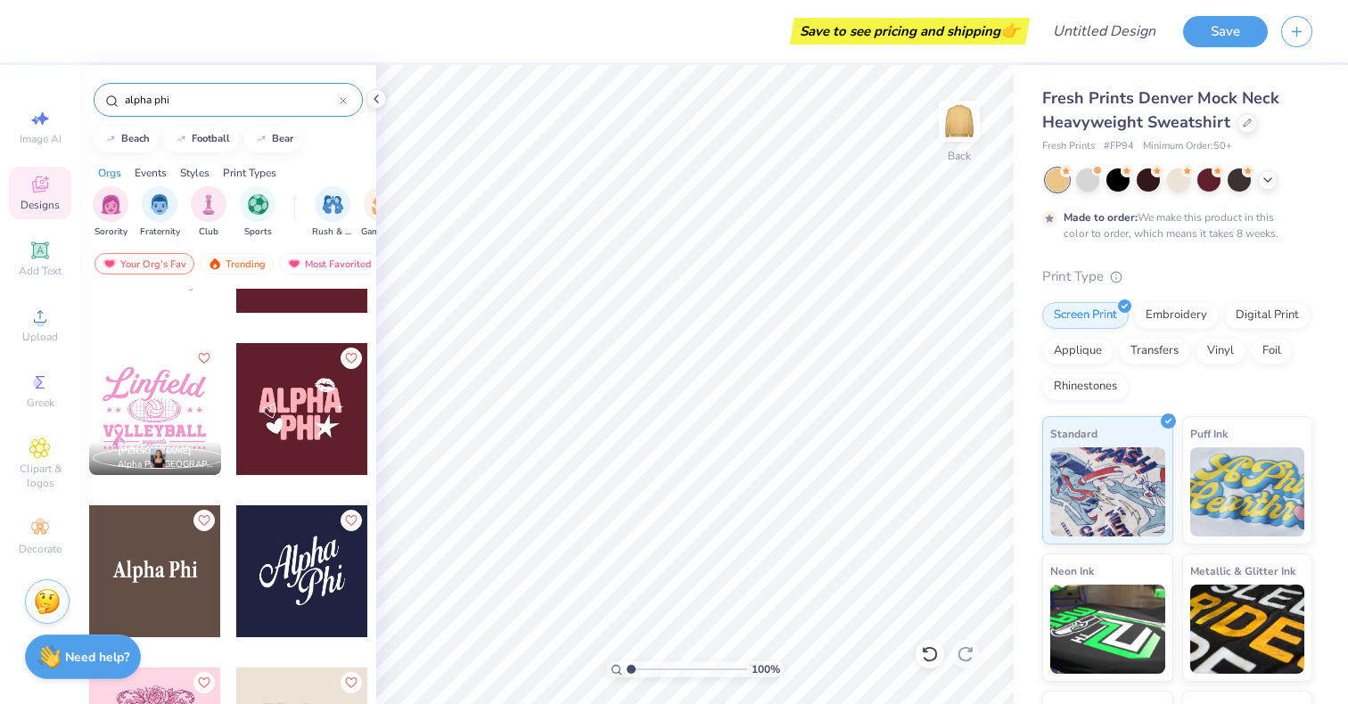
scroll to position [1409, 0]
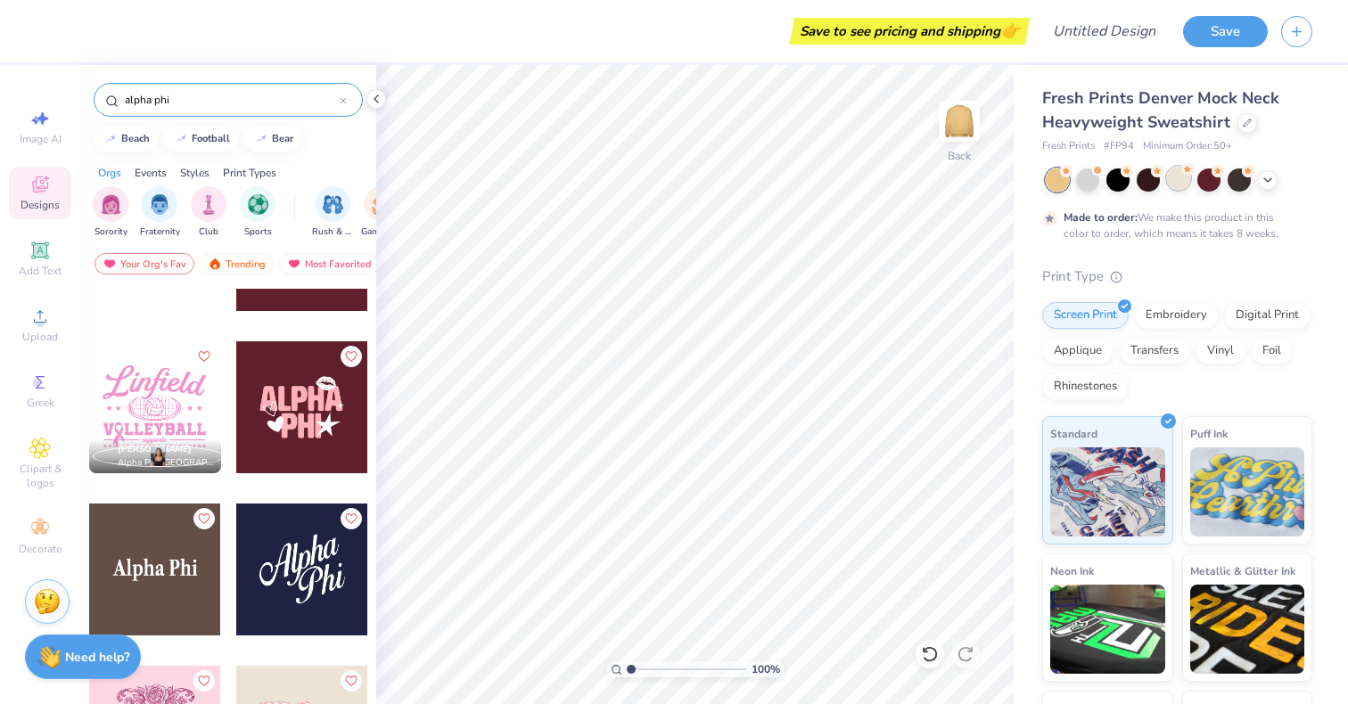
click at [1177, 172] on div at bounding box center [1178, 178] width 23 height 23
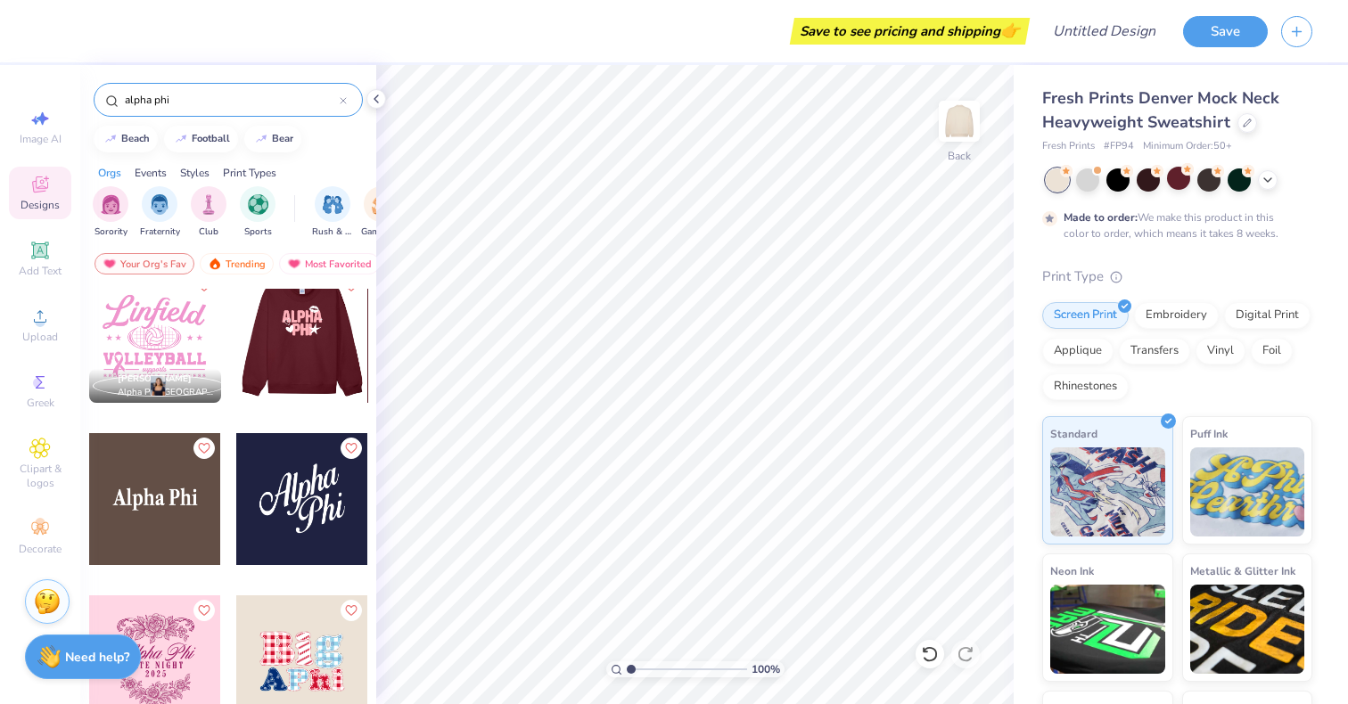
scroll to position [1498, 0]
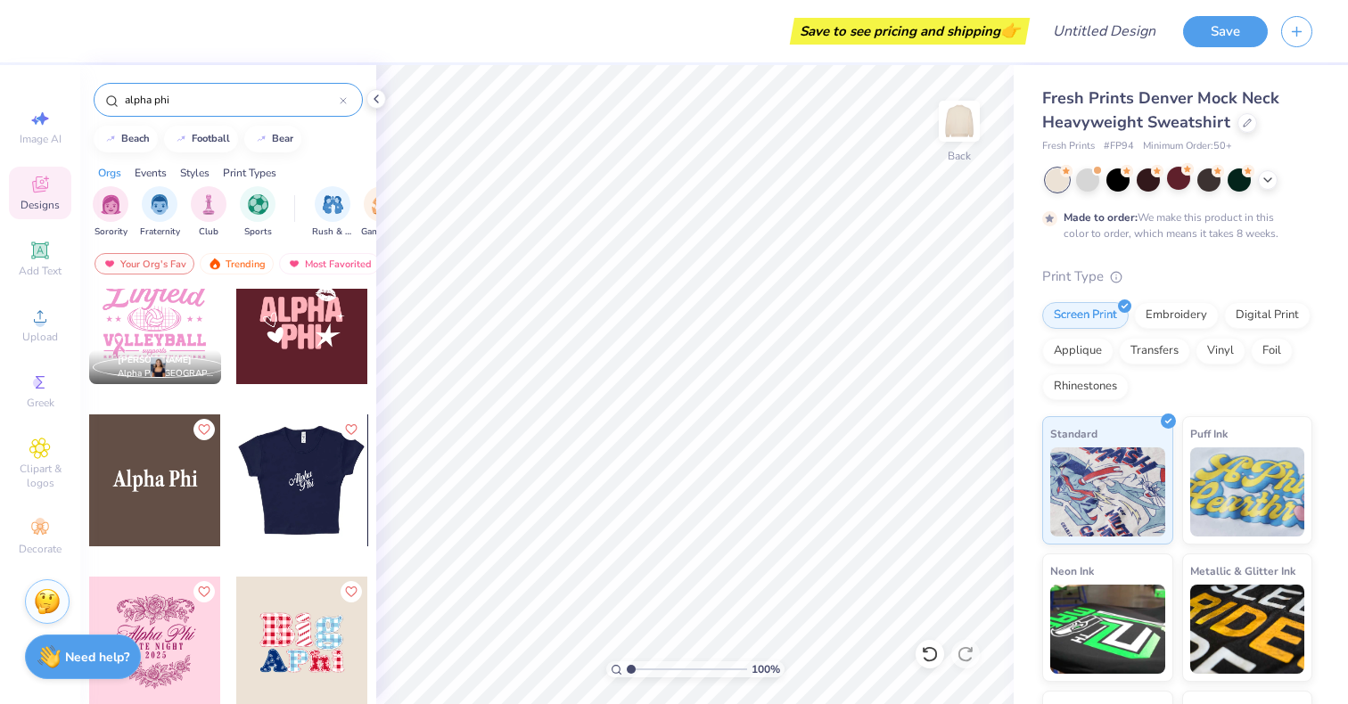
click at [267, 477] on div at bounding box center [301, 481] width 132 height 132
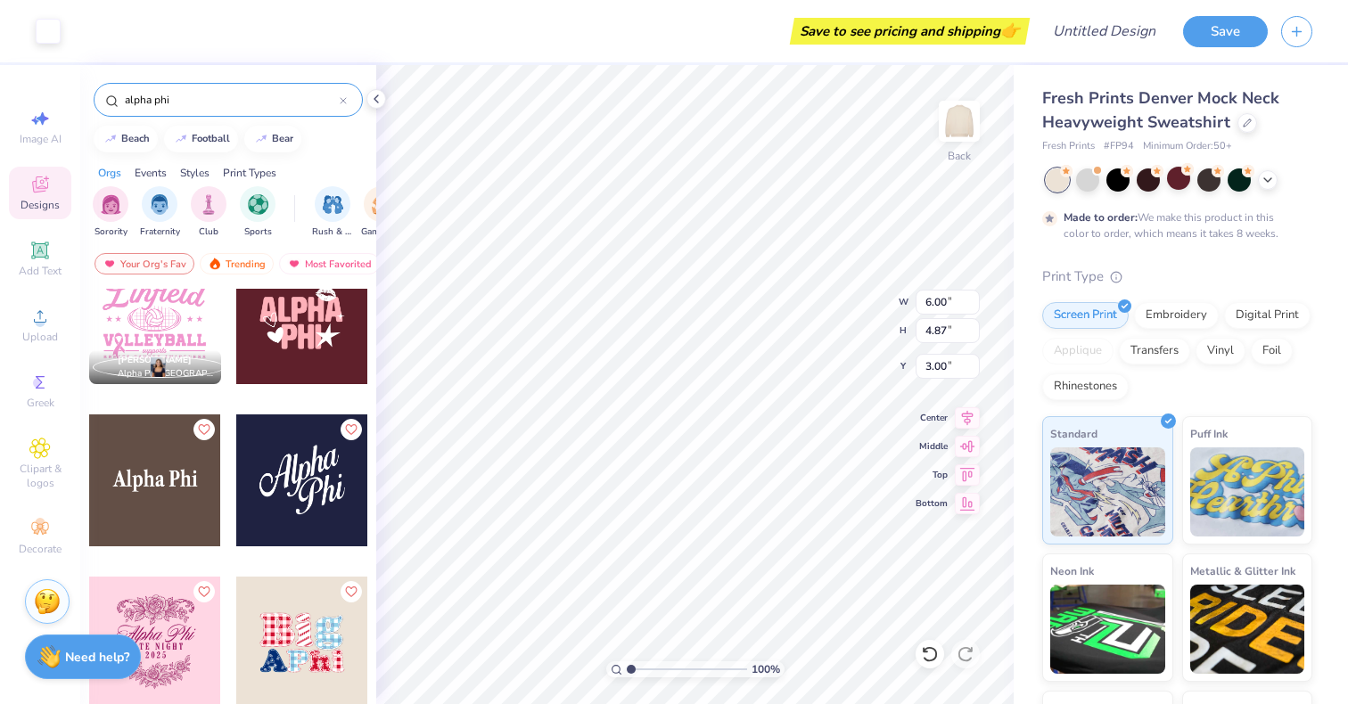
type input "5.95"
type input "4.70"
type input "3.15"
type input "3.00"
